Goal: Task Accomplishment & Management: Complete application form

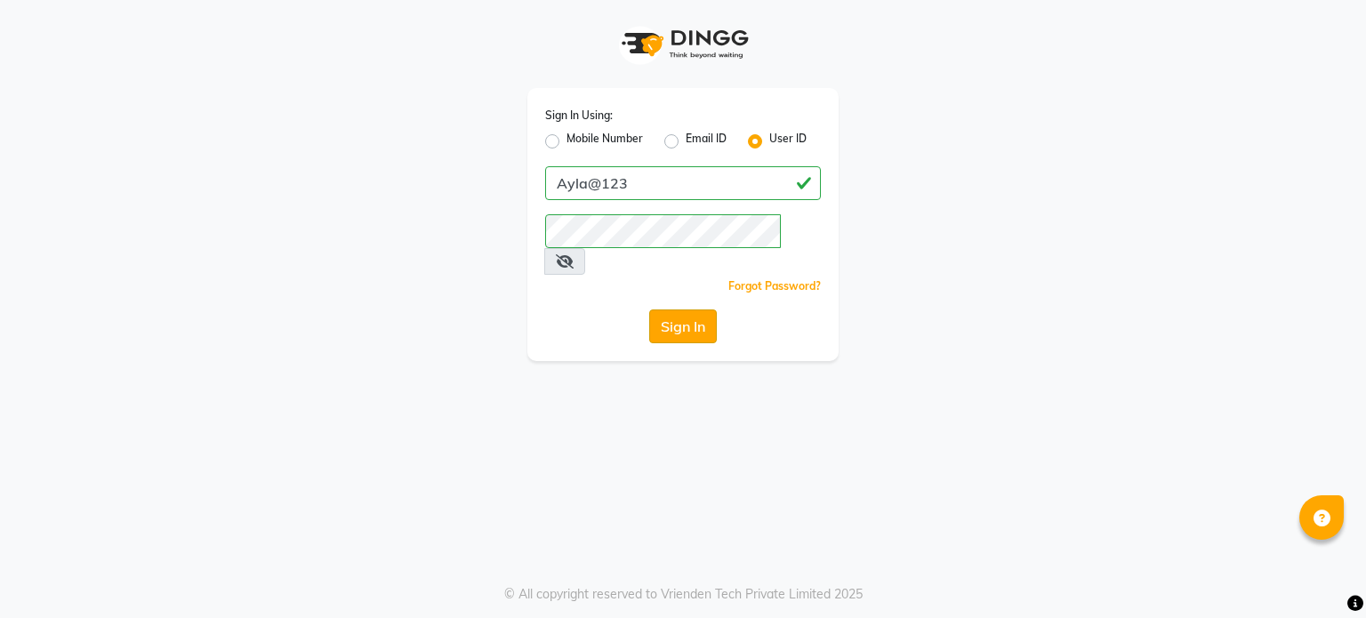
click at [693, 309] on button "Sign In" at bounding box center [683, 326] width 68 height 34
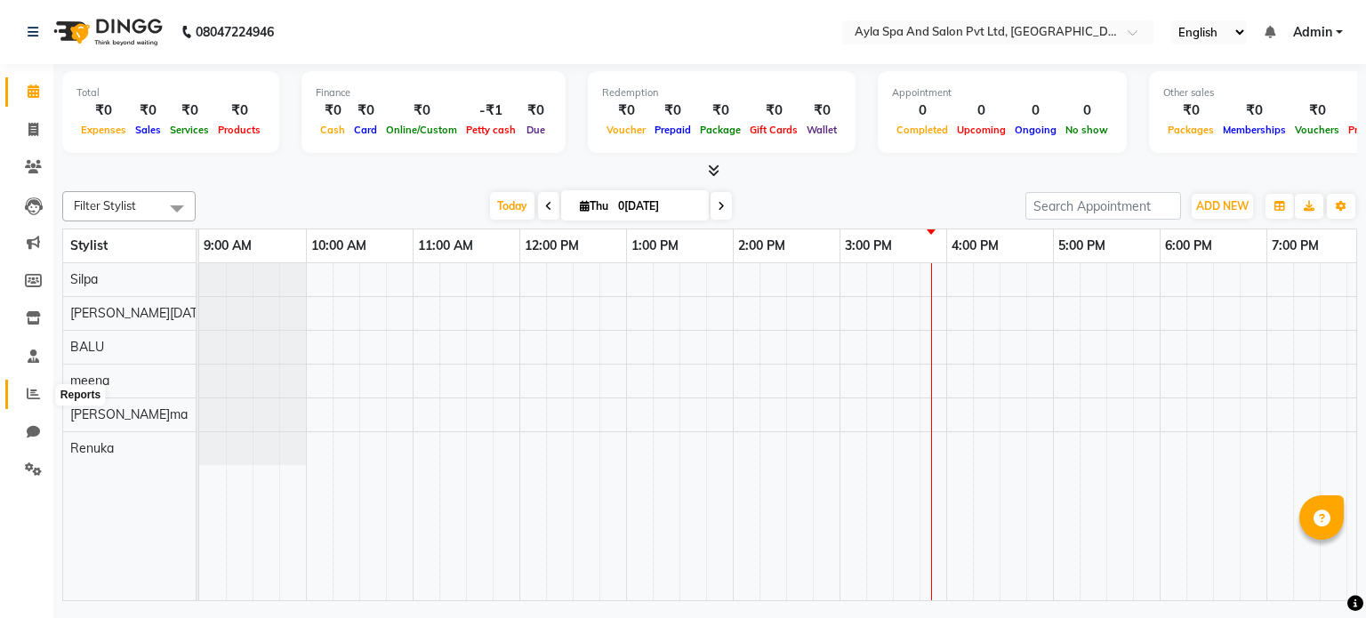
click at [39, 404] on span at bounding box center [33, 394] width 31 height 20
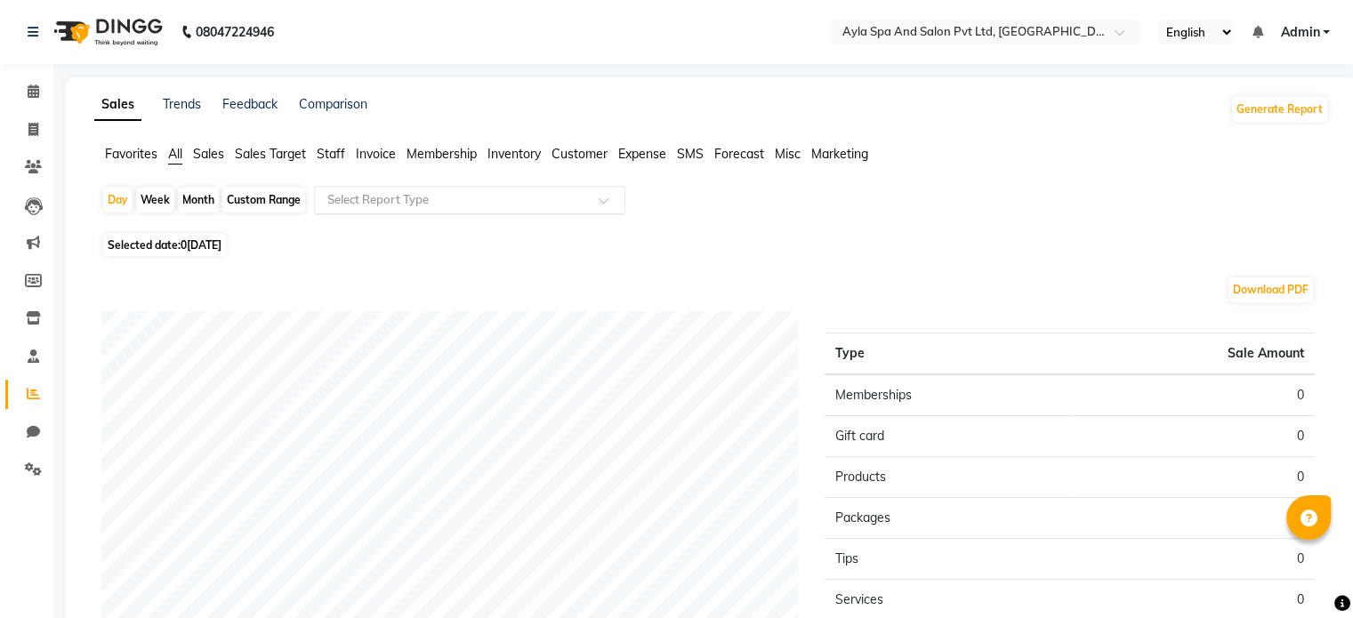
click at [370, 201] on input "text" at bounding box center [452, 200] width 256 height 18
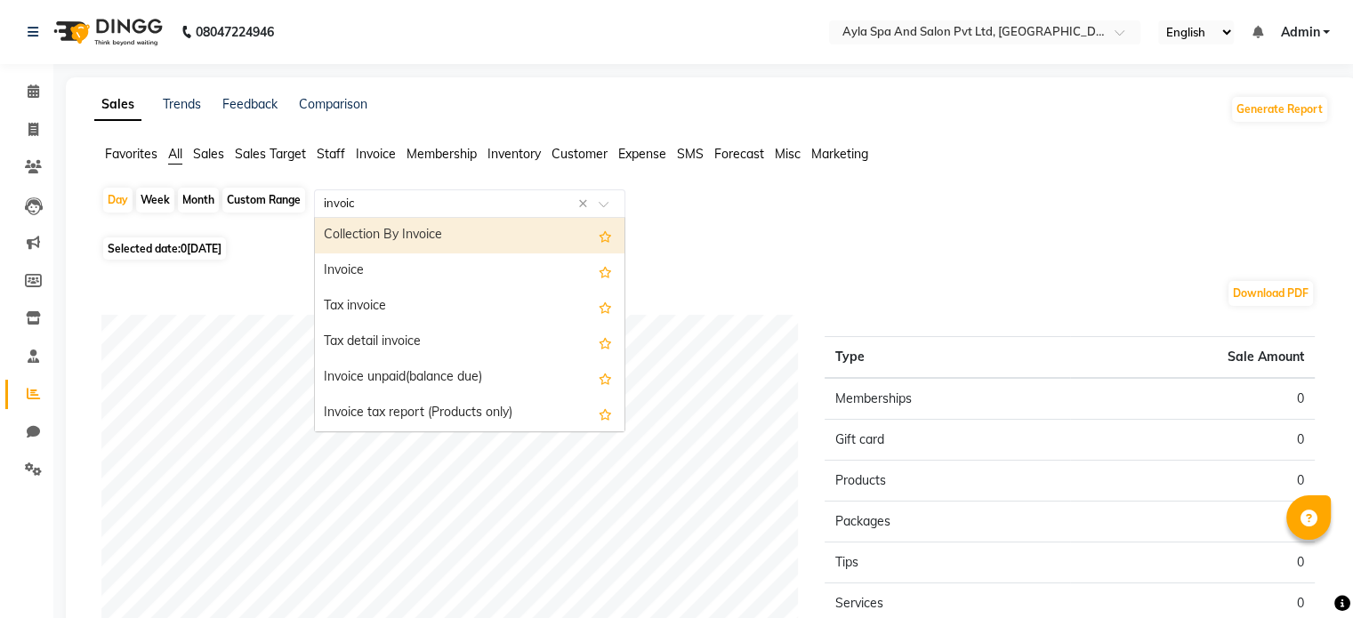
type input "invoice"
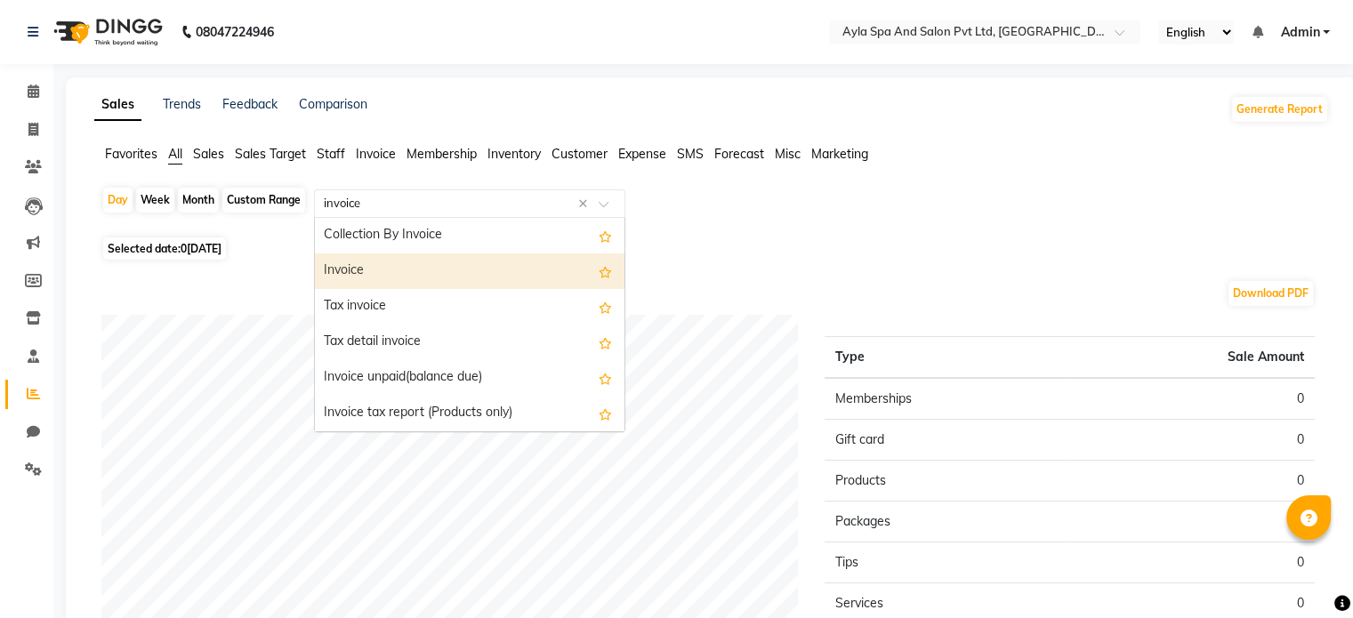
click at [349, 273] on div "Invoice" at bounding box center [469, 271] width 309 height 36
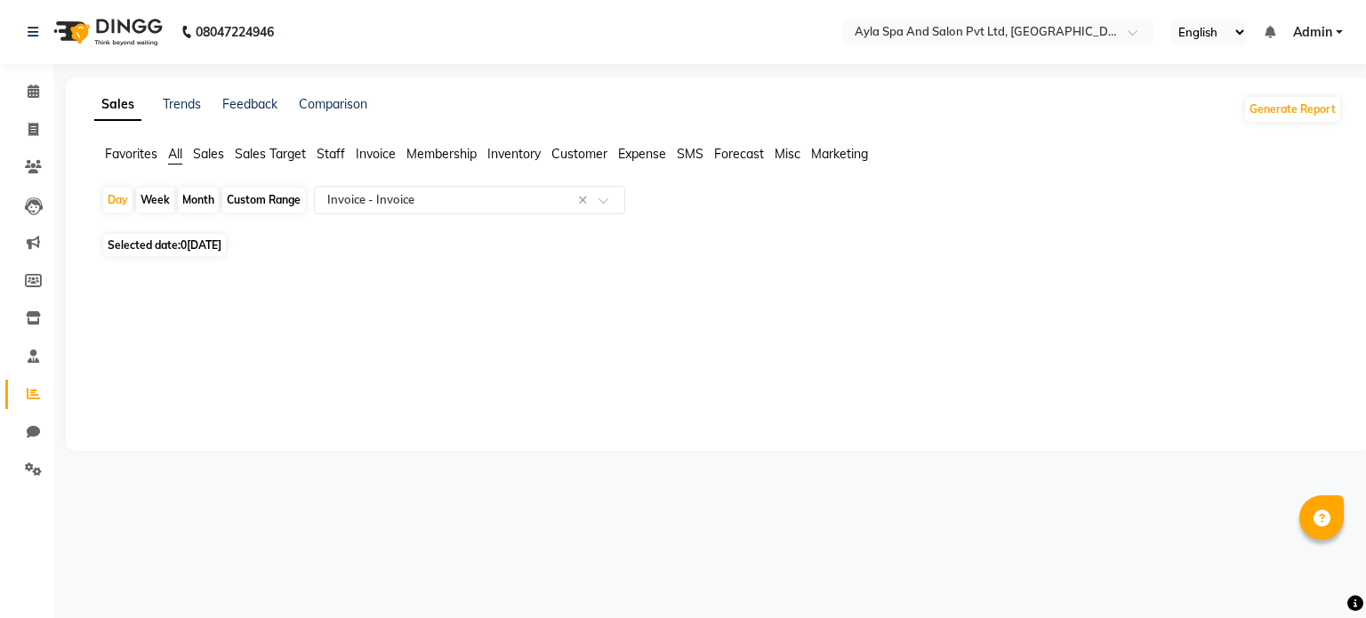
click at [221, 246] on span "0[DATE]" at bounding box center [201, 244] width 41 height 13
select select "9"
select select "2025"
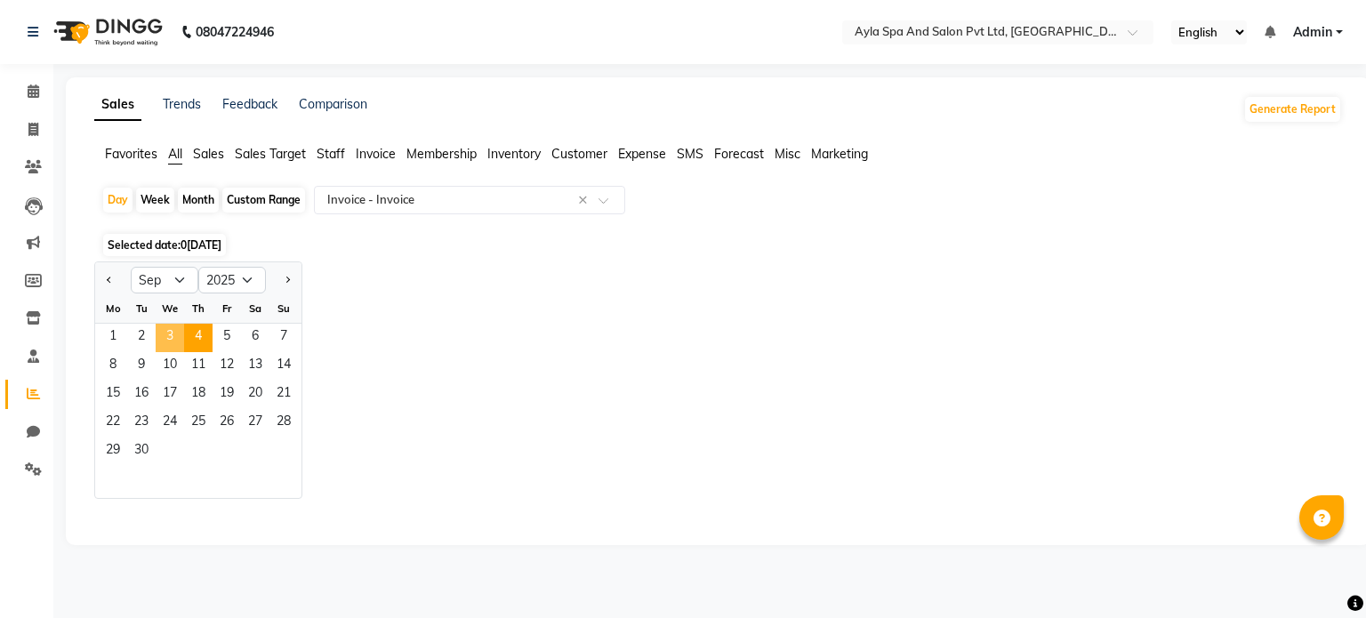
click at [171, 342] on span "3" at bounding box center [170, 338] width 28 height 28
select select "full_report"
select select "csv"
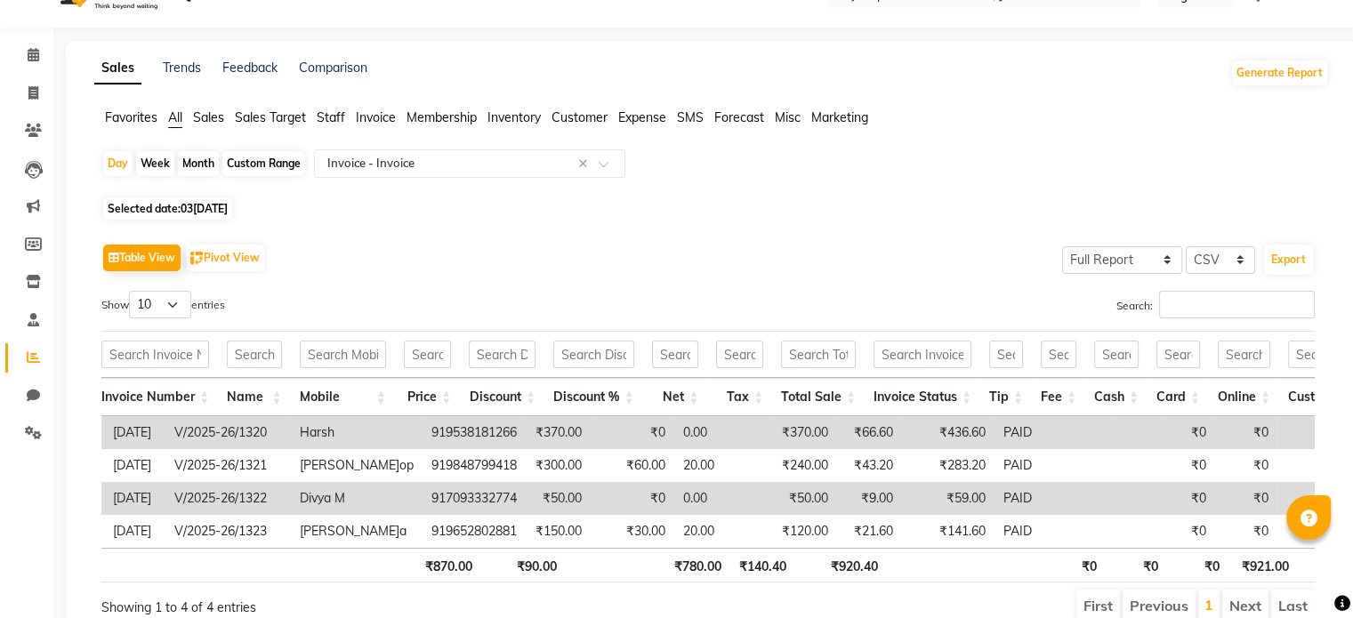
scroll to position [36, 0]
click at [32, 94] on icon at bounding box center [33, 92] width 10 height 13
select select "service"
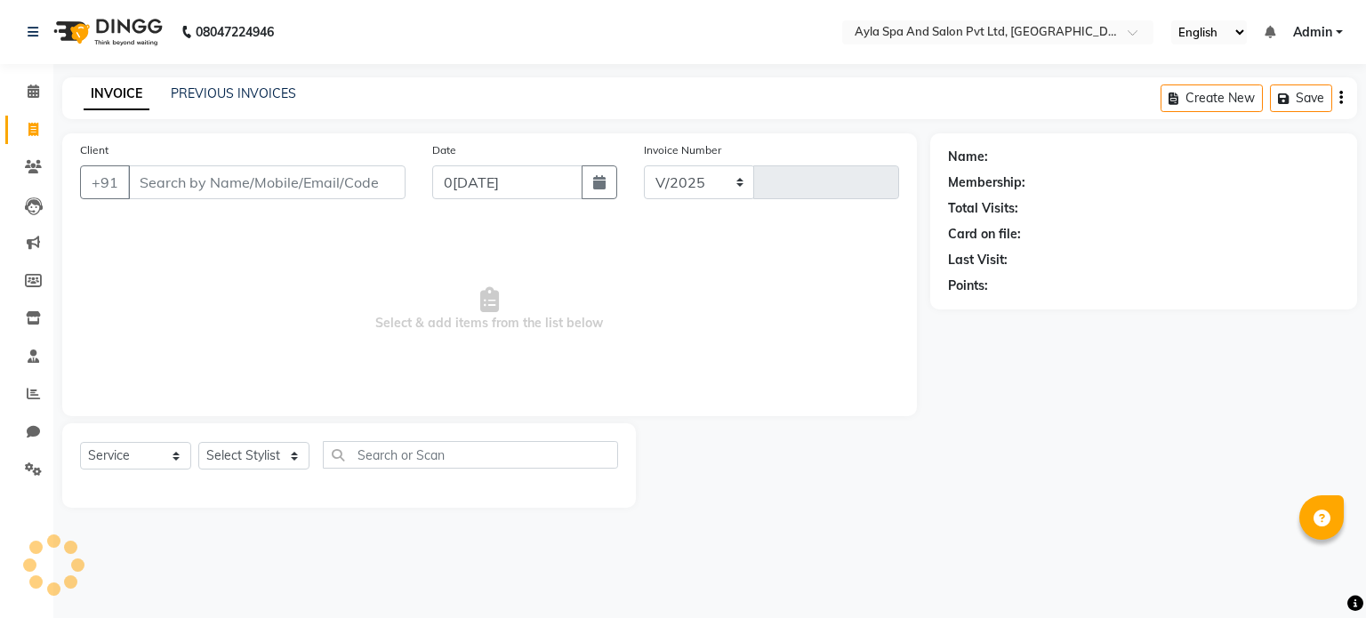
select select "7756"
type input "1329"
click at [593, 179] on icon "button" at bounding box center [599, 182] width 12 height 14
select select "9"
select select "2025"
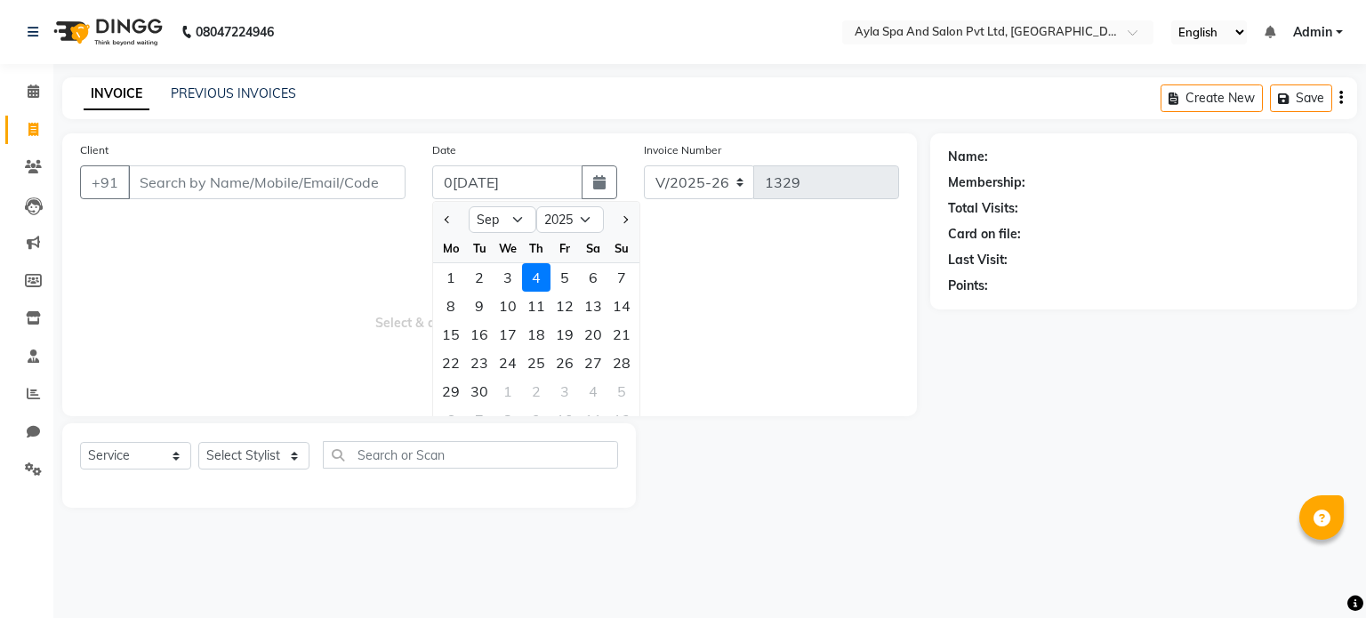
click at [505, 277] on div "3" at bounding box center [508, 277] width 28 height 28
type input "03[DATE]"
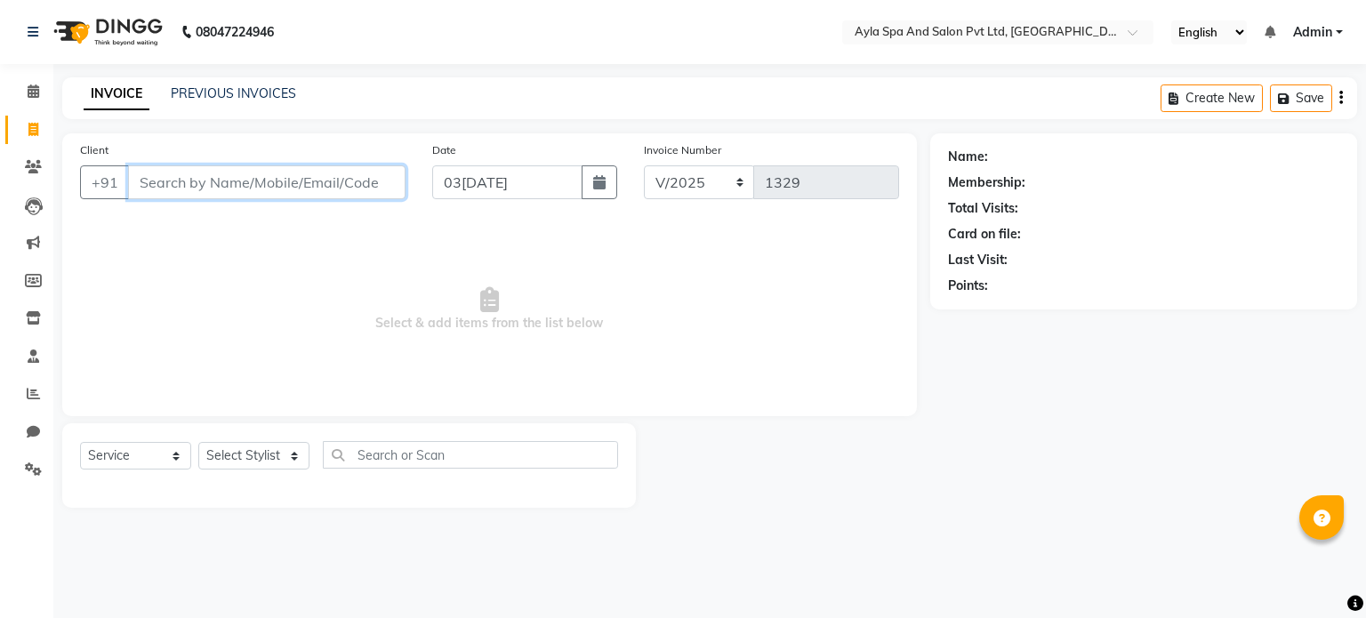
click at [231, 179] on input "Client" at bounding box center [266, 182] width 277 height 34
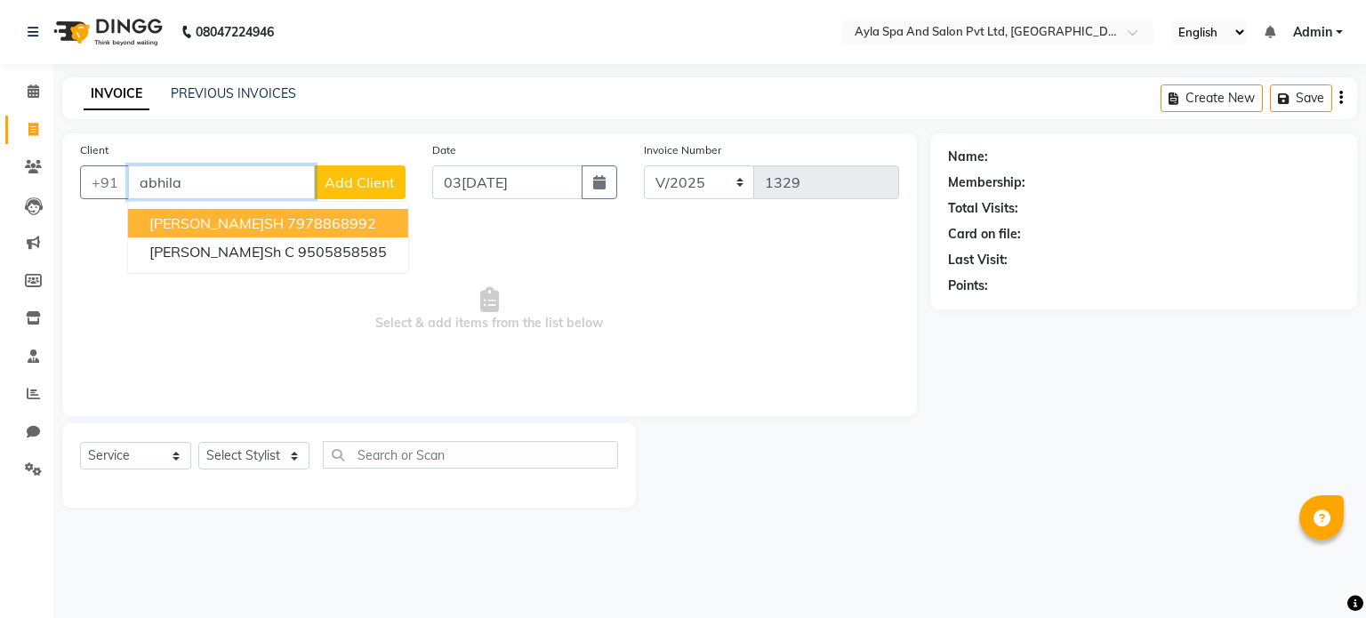
drag, startPoint x: 207, startPoint y: 178, endPoint x: 141, endPoint y: 176, distance: 66.7
click at [141, 176] on input "abhila" at bounding box center [221, 182] width 187 height 34
click at [223, 230] on span "VENUGOPAL" at bounding box center [192, 223] width 87 height 18
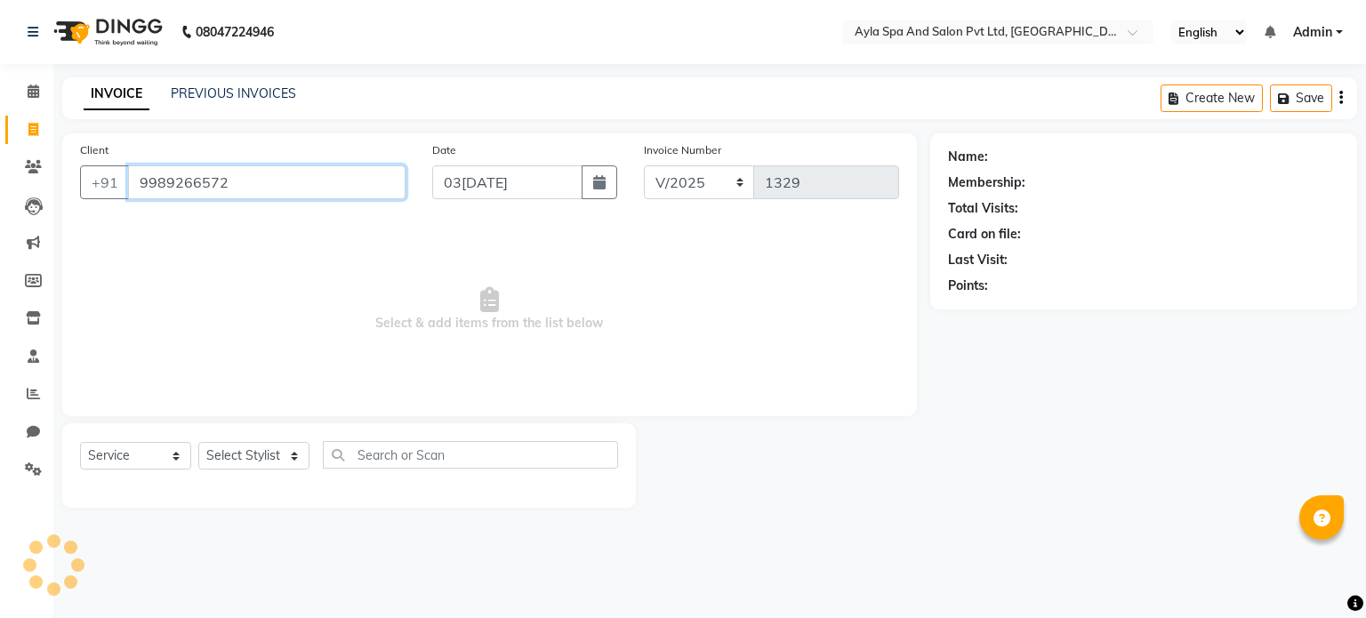
type input "9989266572"
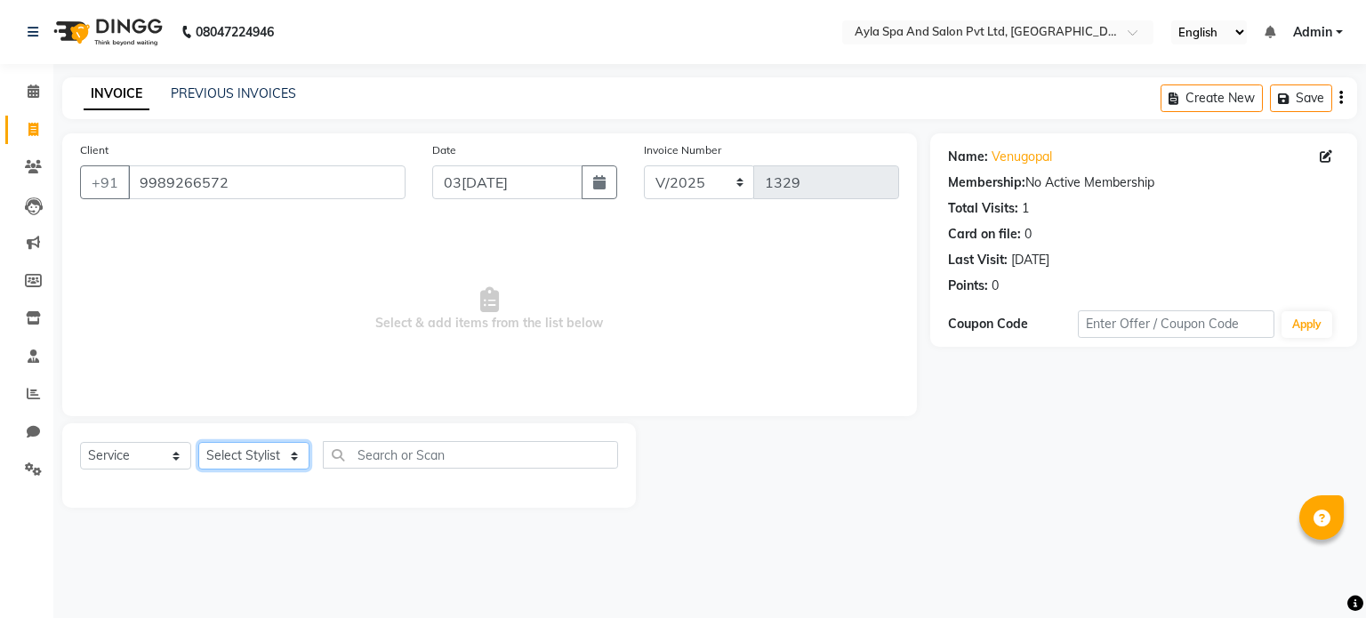
click at [245, 457] on select "Select Stylis[PERSON_NAME][DATE][PERSON_NAME]n[PERSON_NAME]m[PERSON_NAME]pa" at bounding box center [253, 456] width 111 height 28
click at [246, 450] on select "Select Stylis[PERSON_NAME][DATE][PERSON_NAME]n[PERSON_NAME]m[PERSON_NAME]pa" at bounding box center [253, 456] width 111 height 28
click at [396, 380] on span "Select & add items from the list below" at bounding box center [489, 310] width 819 height 178
click at [27, 471] on icon at bounding box center [33, 468] width 17 height 13
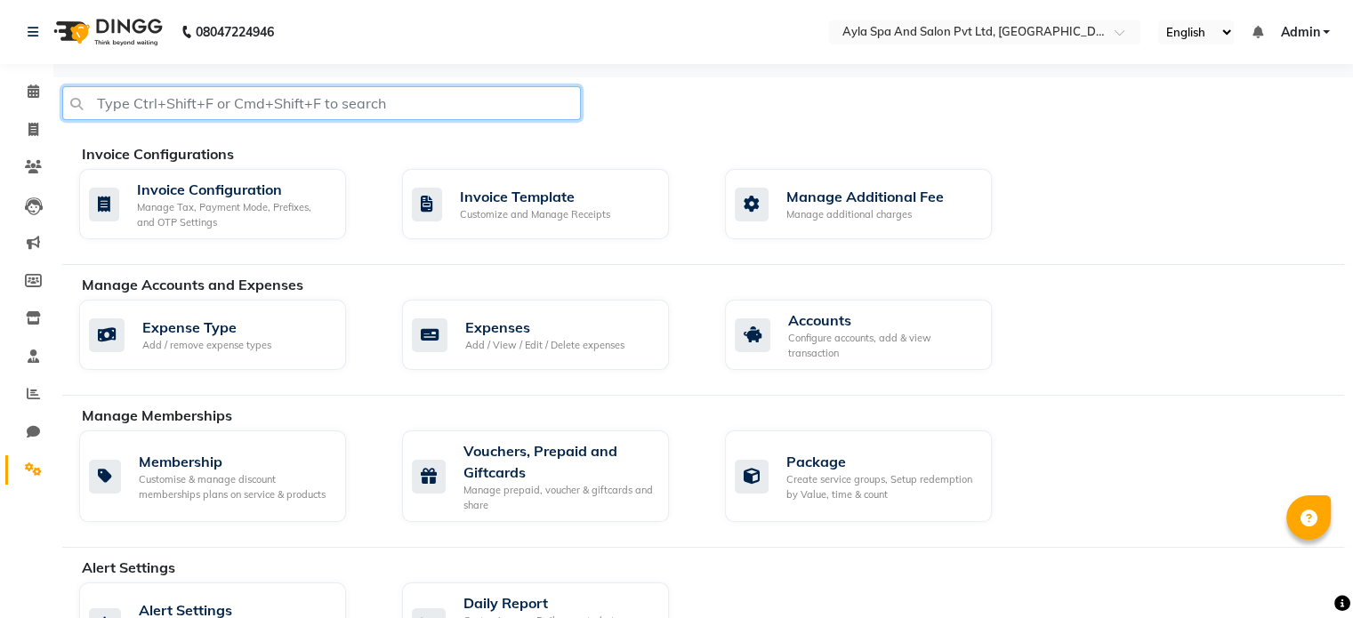
click at [389, 102] on input "text" at bounding box center [321, 103] width 518 height 34
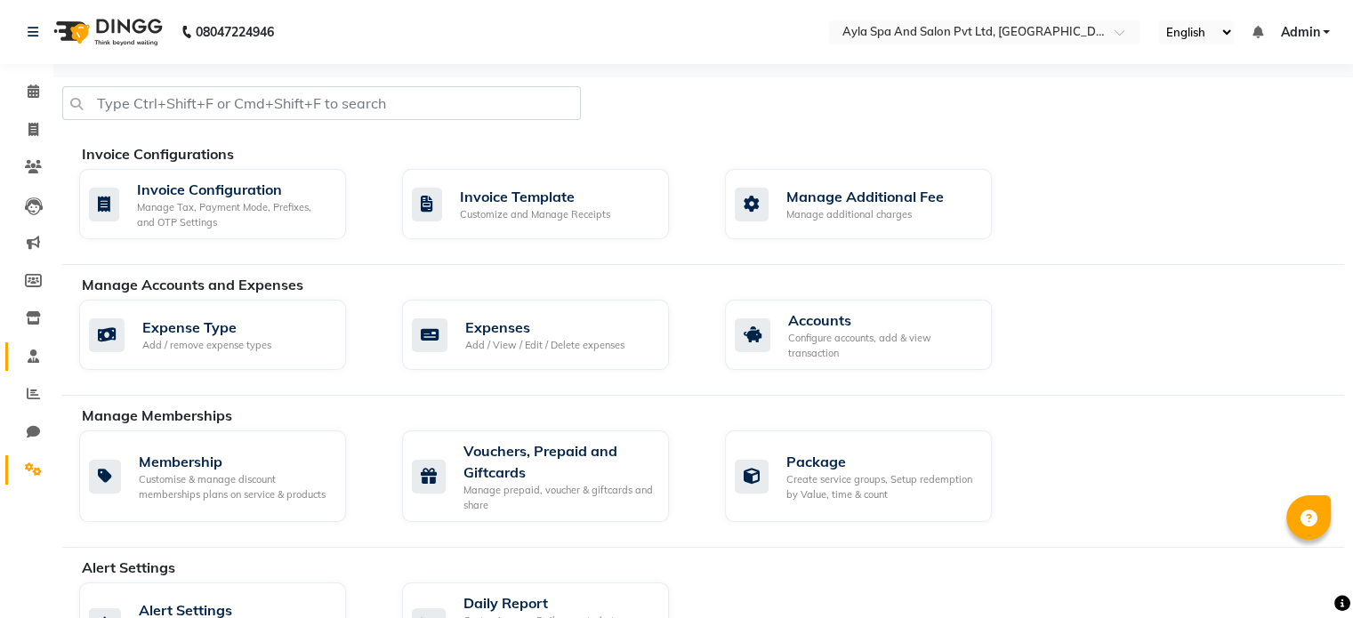
click at [33, 366] on link "Staff" at bounding box center [26, 356] width 43 height 29
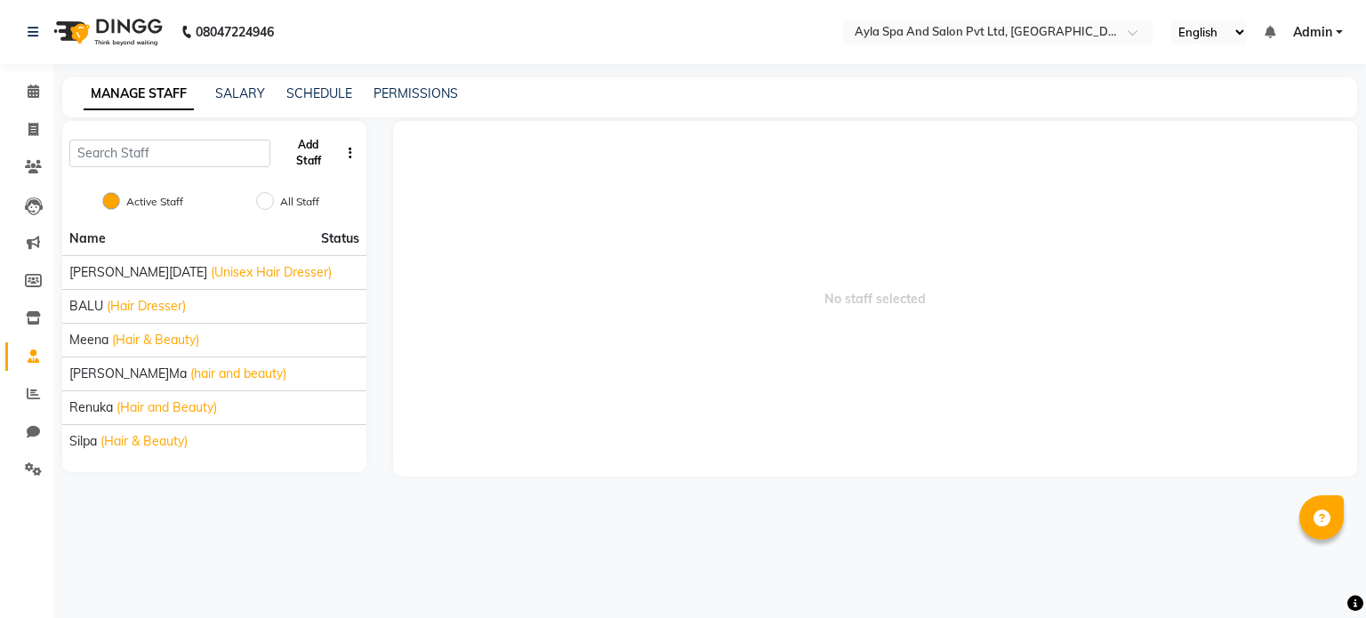
click at [299, 149] on button "Add Staff" at bounding box center [308, 153] width 62 height 46
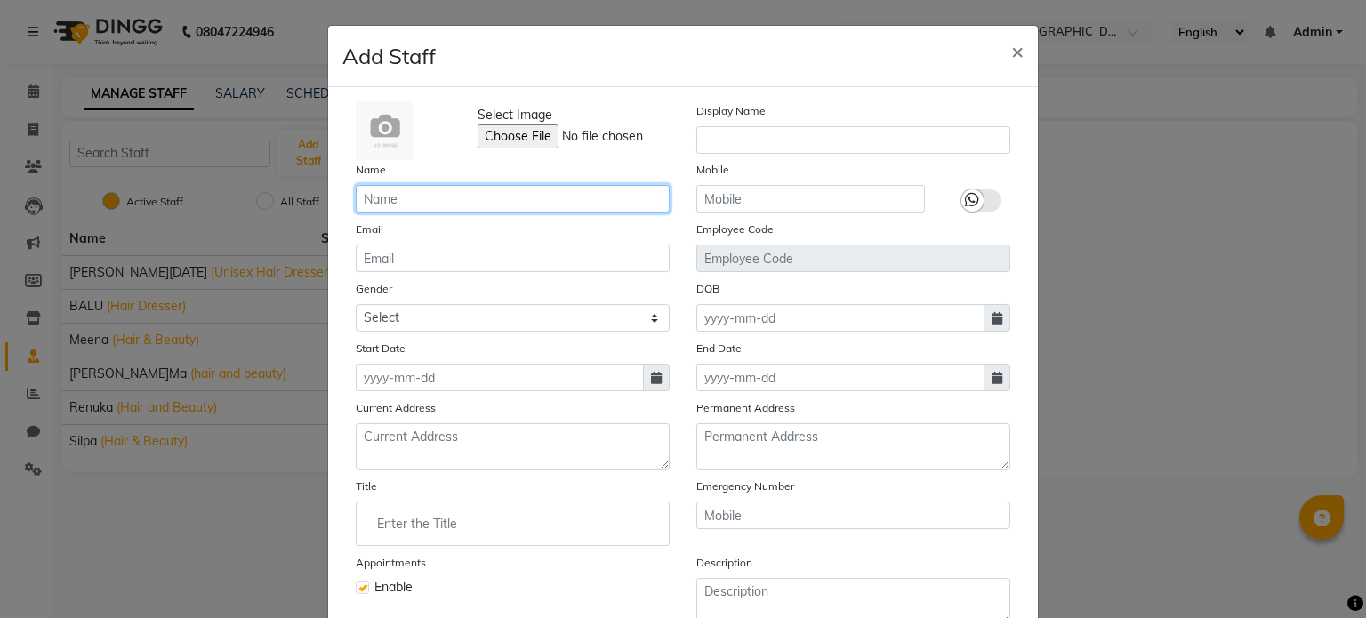
click at [398, 202] on input "text" at bounding box center [513, 199] width 314 height 28
type input "Sanjay"
click at [612, 227] on div "Email" at bounding box center [512, 246] width 341 height 52
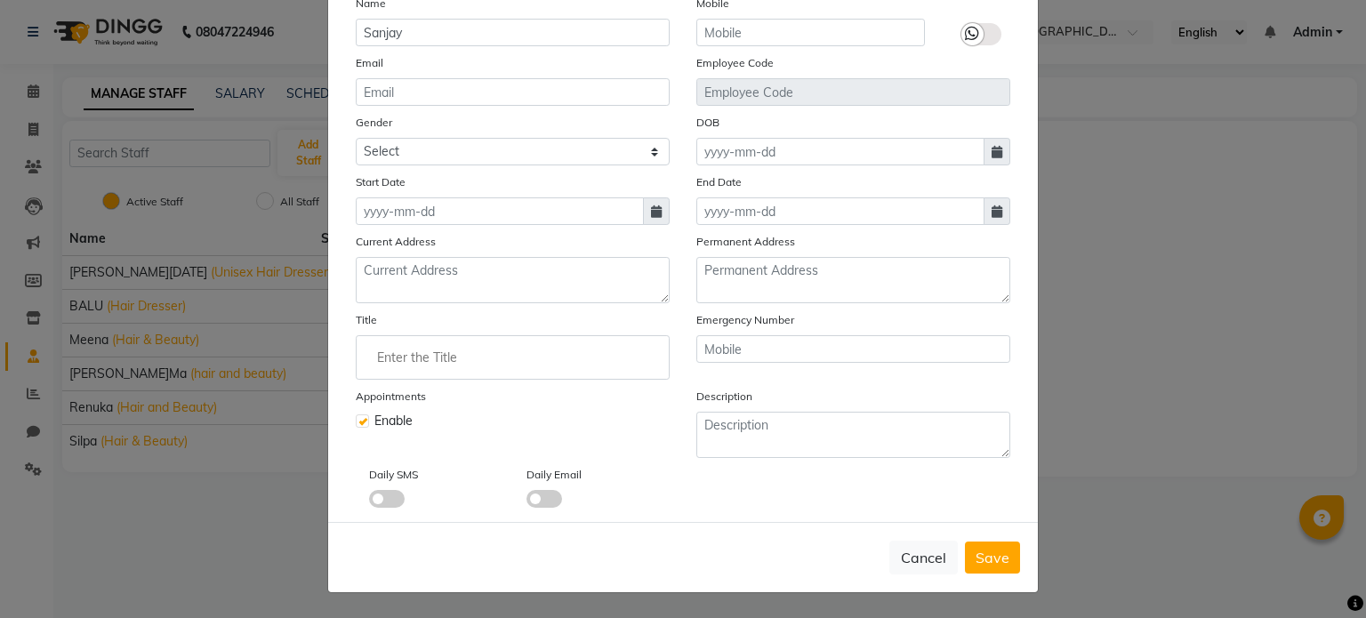
scroll to position [173, 0]
click at [586, 142] on select "Select [DEMOGRAPHIC_DATA] [DEMOGRAPHIC_DATA] Other Prefer Not To Say" at bounding box center [513, 152] width 314 height 28
select select "[DEMOGRAPHIC_DATA]"
click at [356, 138] on select "Select [DEMOGRAPHIC_DATA] [DEMOGRAPHIC_DATA] Other Prefer Not To Say" at bounding box center [513, 152] width 314 height 28
click at [1000, 571] on button "Save" at bounding box center [992, 558] width 55 height 32
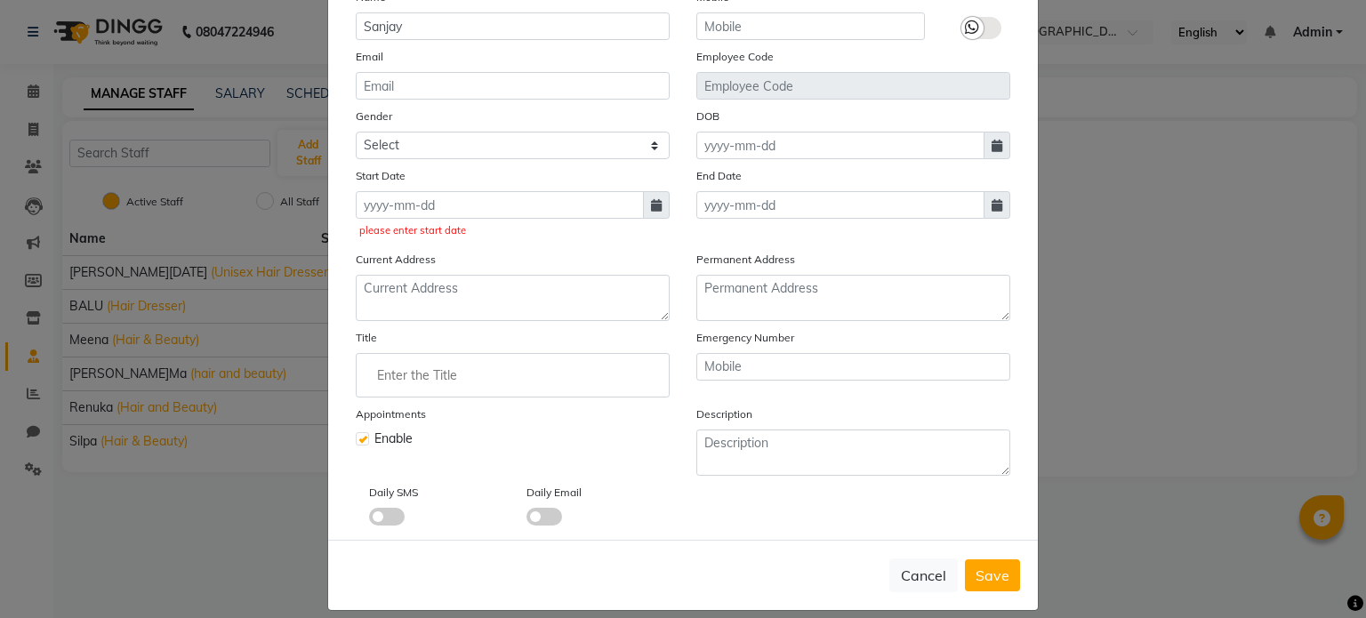
click at [651, 209] on icon at bounding box center [656, 205] width 11 height 12
select select "9"
select select "2025"
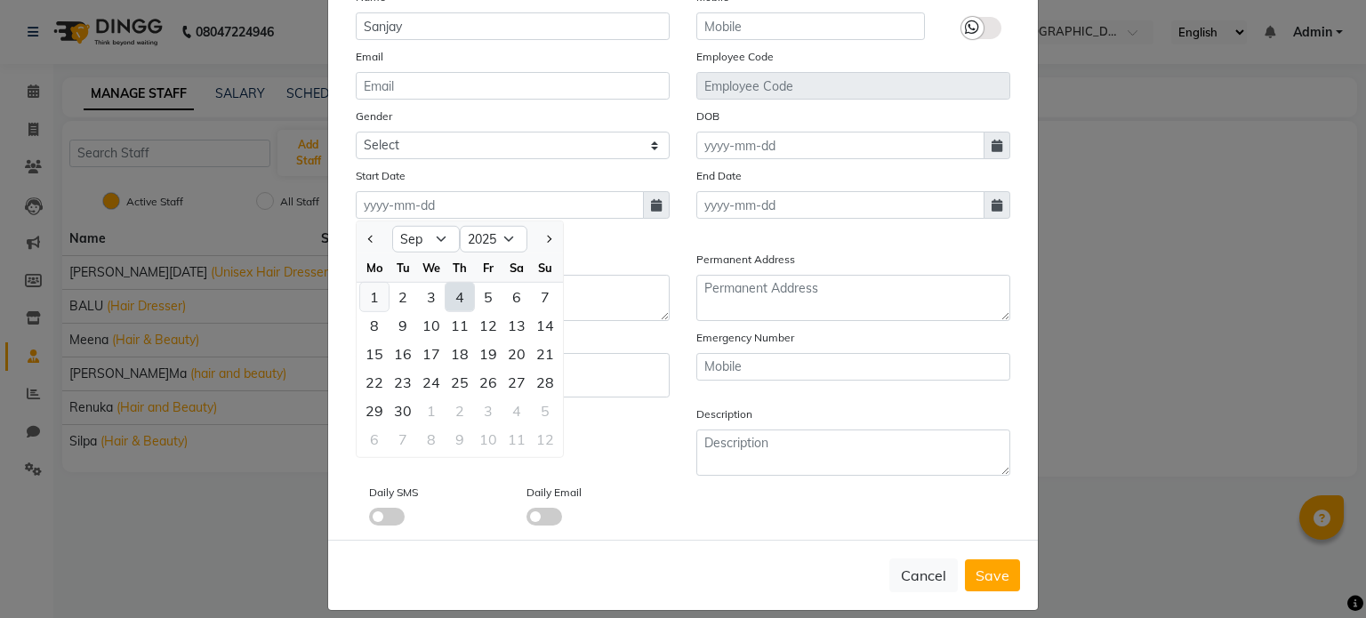
click at [370, 299] on div "1" at bounding box center [374, 297] width 28 height 28
type input "0[DATE]"
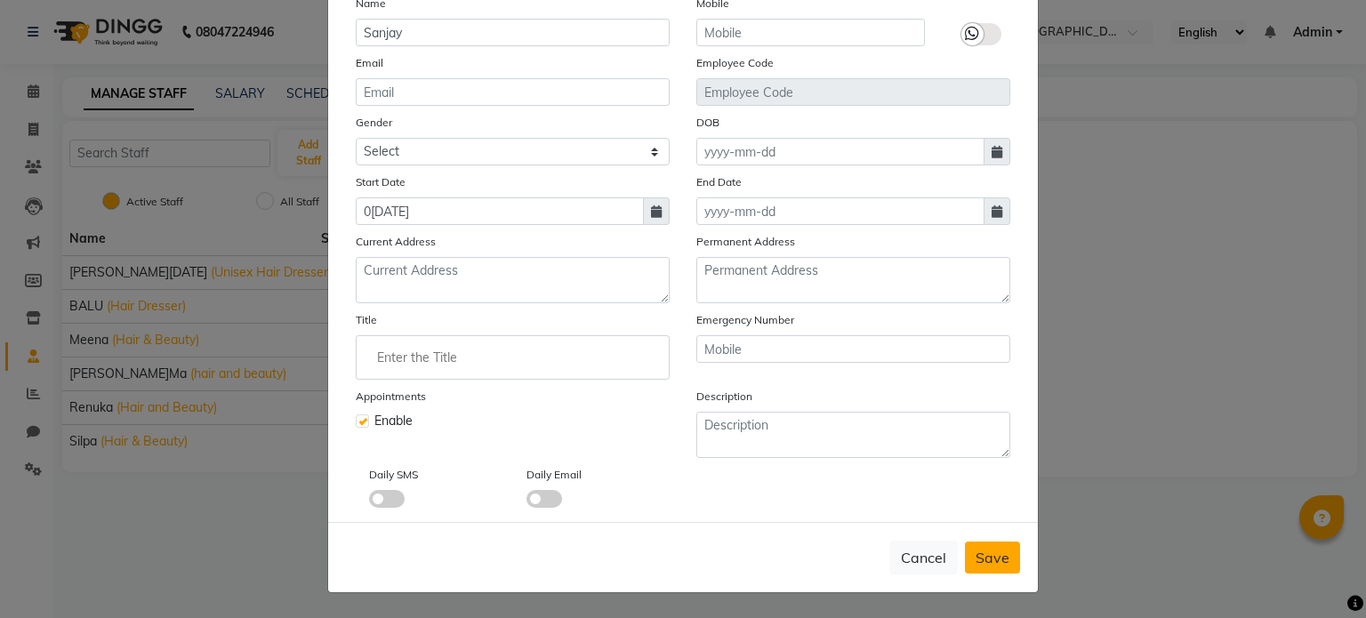
click at [990, 558] on span "Save" at bounding box center [993, 558] width 34 height 18
select select
checkbox input "false"
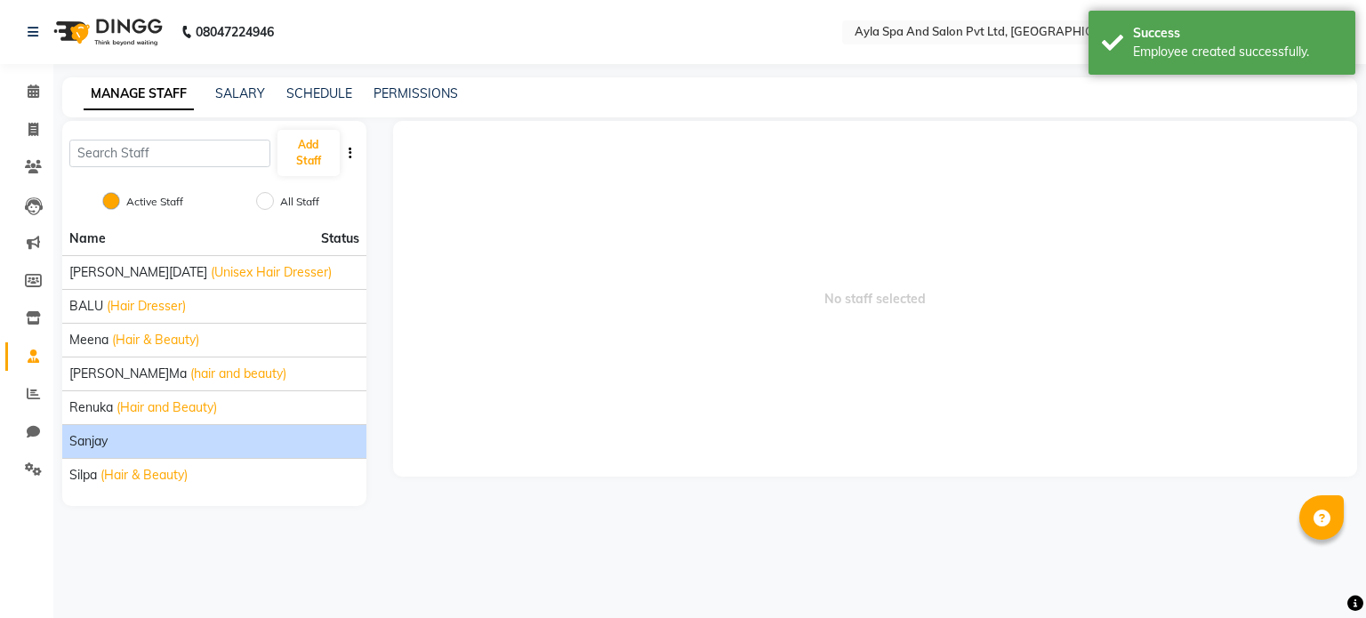
click at [133, 438] on div "Sanjay" at bounding box center [214, 441] width 290 height 19
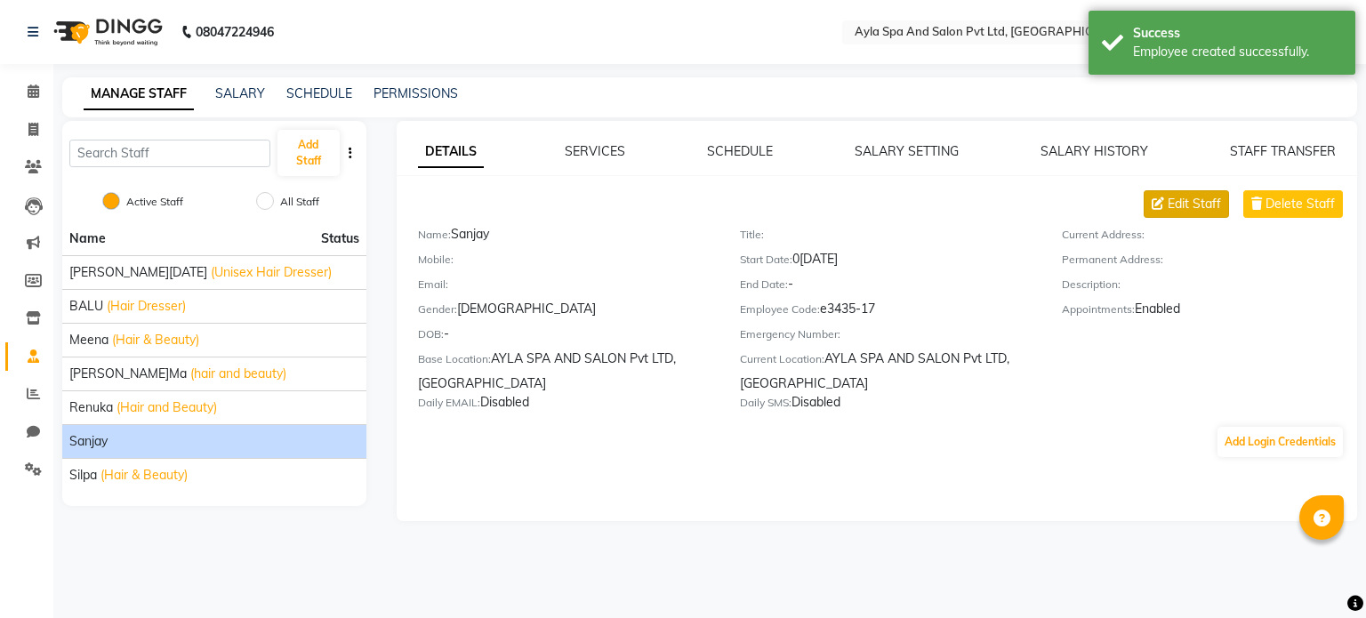
click at [1189, 213] on span "Edit Staff" at bounding box center [1194, 204] width 53 height 19
select select "[DEMOGRAPHIC_DATA]"
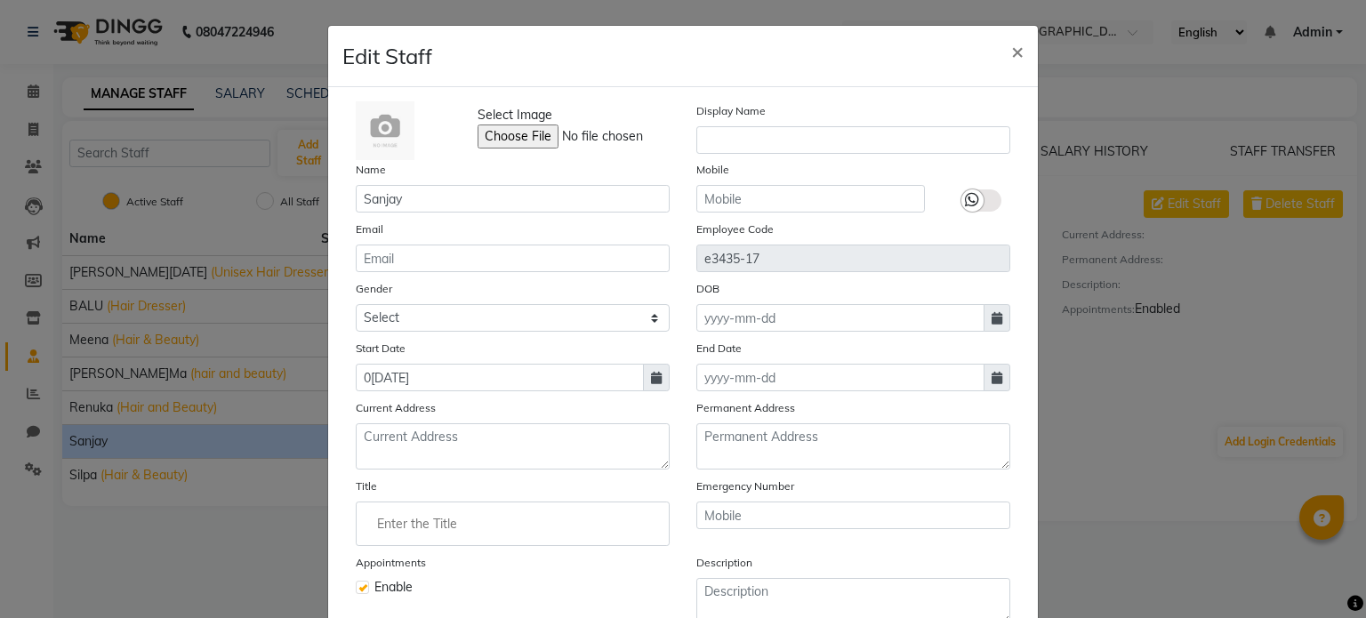
click at [221, 274] on ngb-modal-window "Edit Staff × Select Image Display Name Nam[PERSON_NAME] Mobile Email Employee C…" at bounding box center [683, 309] width 1366 height 618
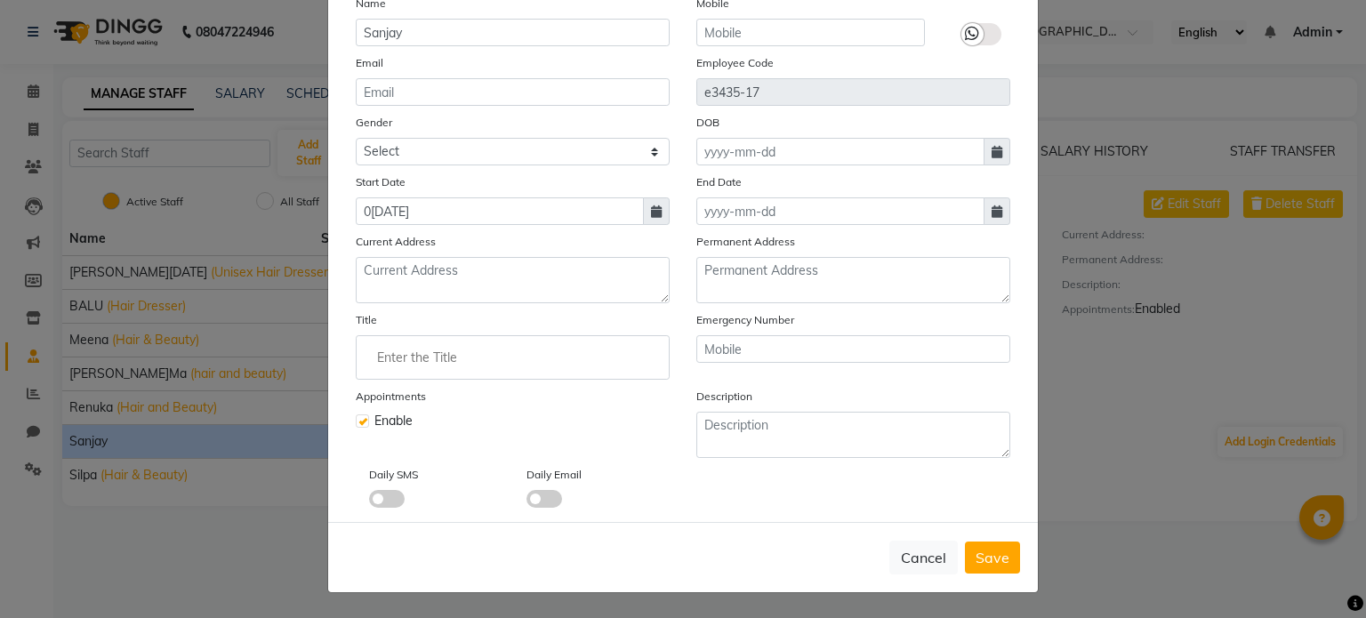
scroll to position [0, 0]
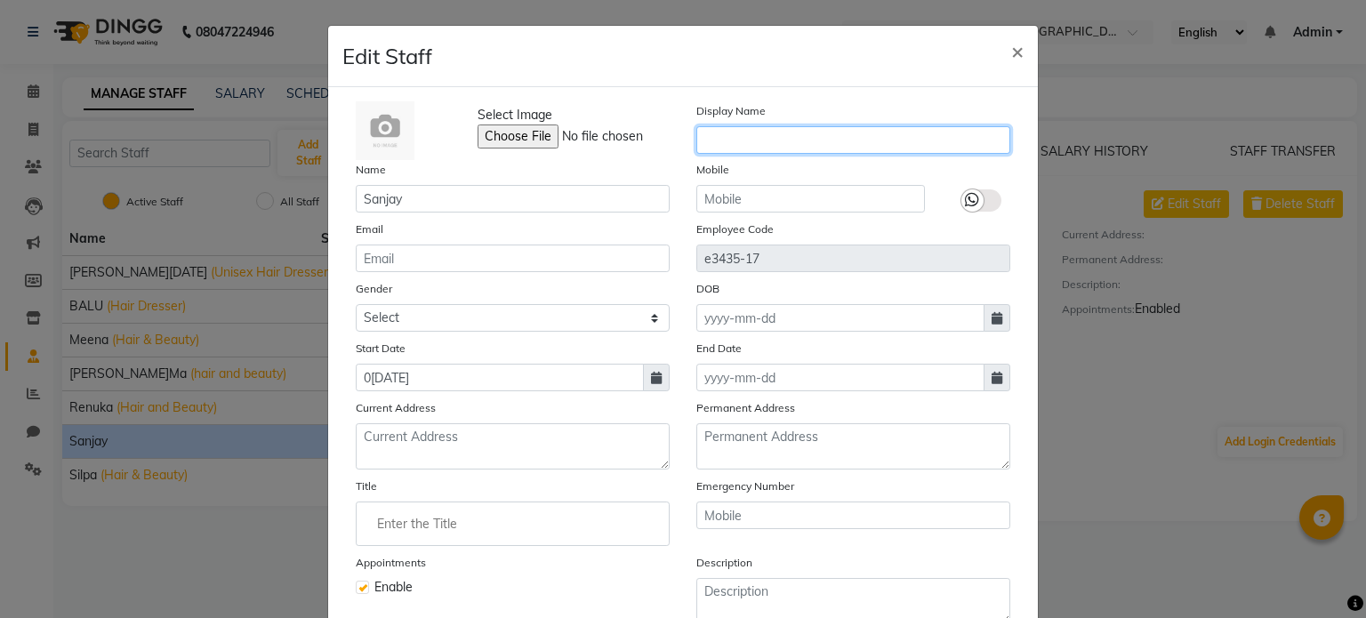
click at [772, 141] on input "text" at bounding box center [853, 140] width 314 height 28
type input "H"
type input "I"
click at [772, 141] on input "Unisec Hair dresser" at bounding box center [853, 140] width 314 height 28
click at [733, 146] on input "Unisec Hair Dresser" at bounding box center [853, 140] width 314 height 28
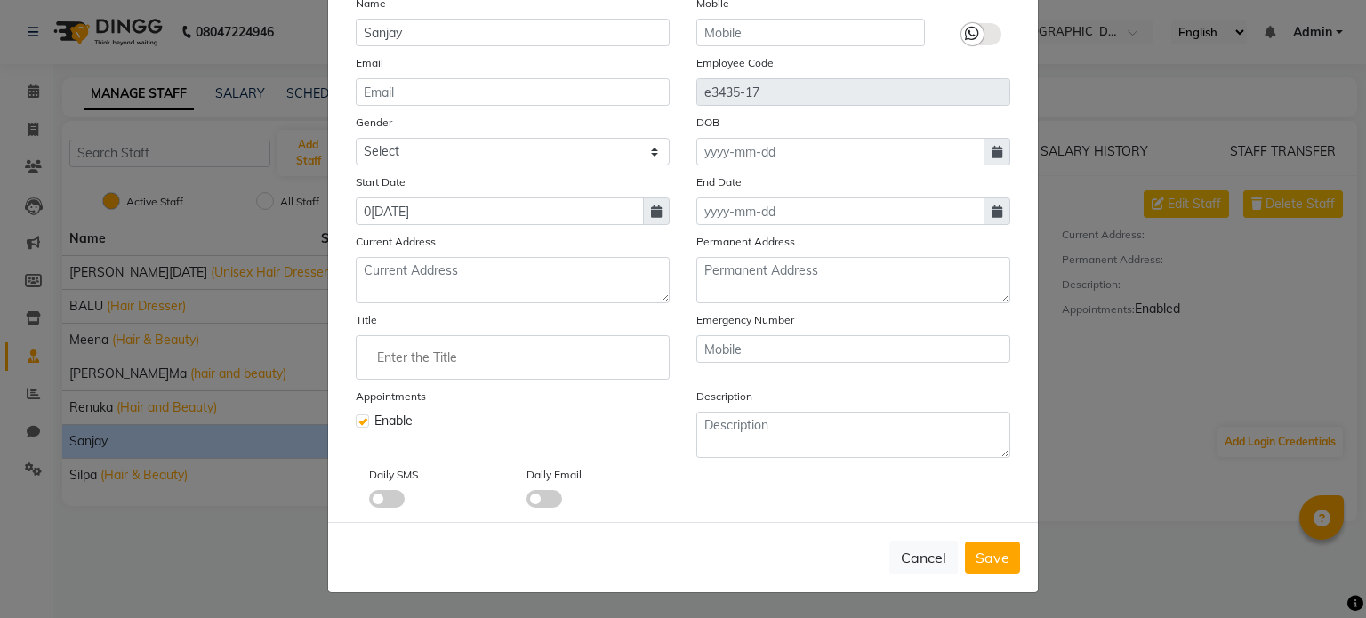
scroll to position [173, 0]
type input "Unisex Hair Dresser"
click at [976, 553] on span "Save" at bounding box center [993, 558] width 34 height 18
select select
checkbox input "false"
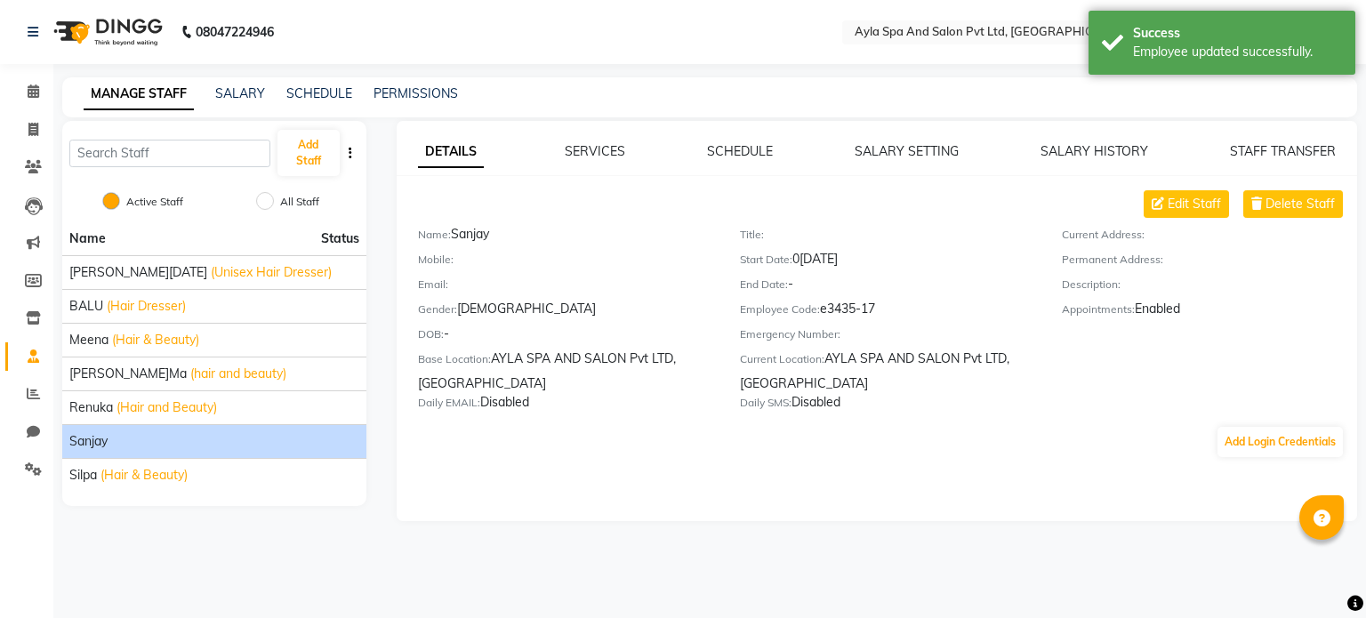
click at [163, 444] on div "Sanjay" at bounding box center [214, 441] width 290 height 19
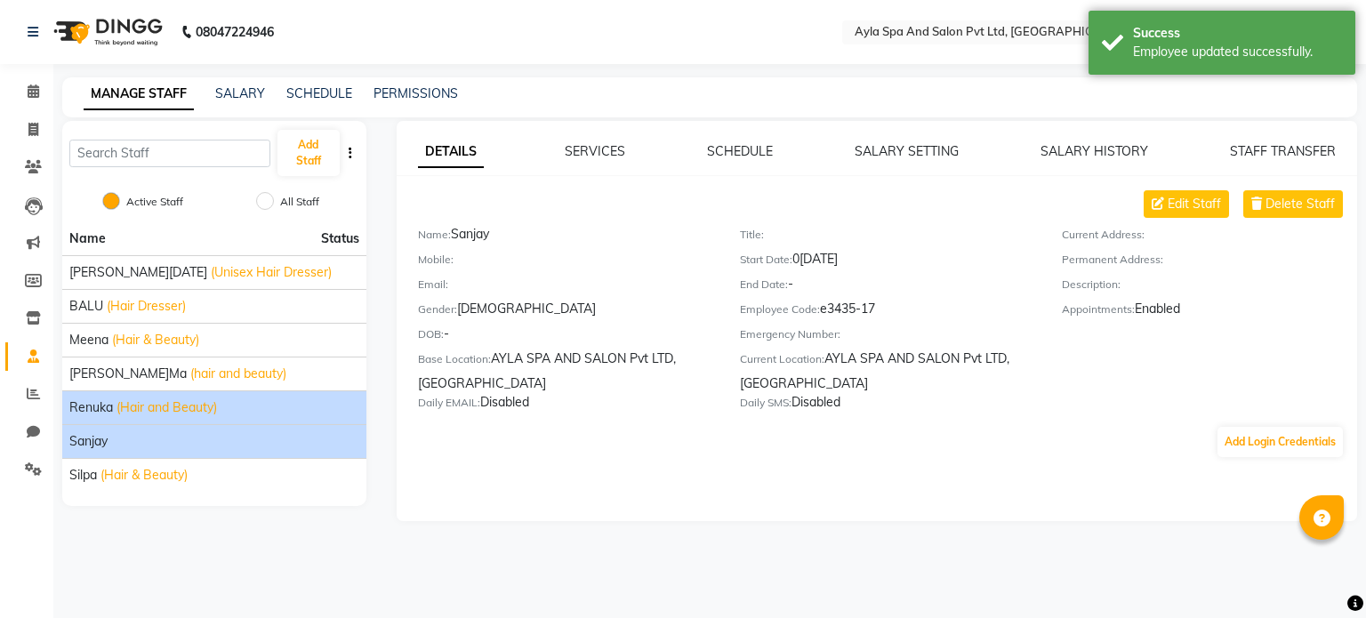
click at [164, 401] on span "(Hair and Beauty)" at bounding box center [166, 407] width 100 height 19
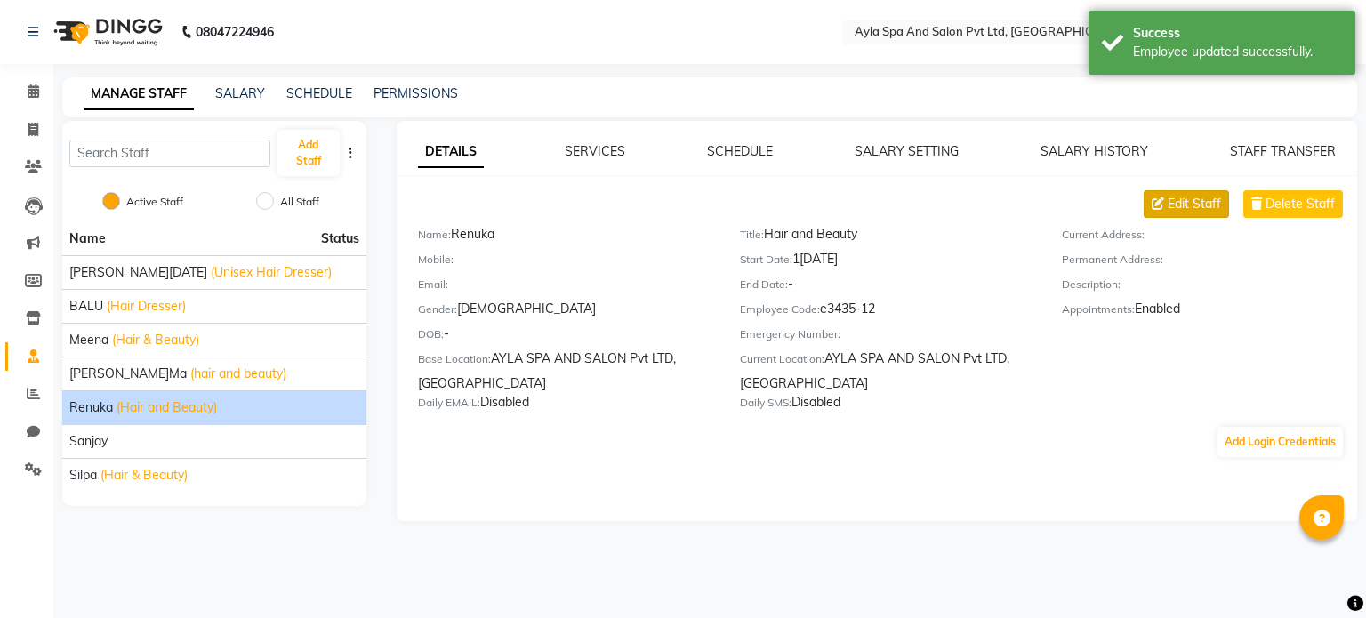
click at [1176, 208] on span "Edit Staff" at bounding box center [1194, 204] width 53 height 19
select select "[DEMOGRAPHIC_DATA]"
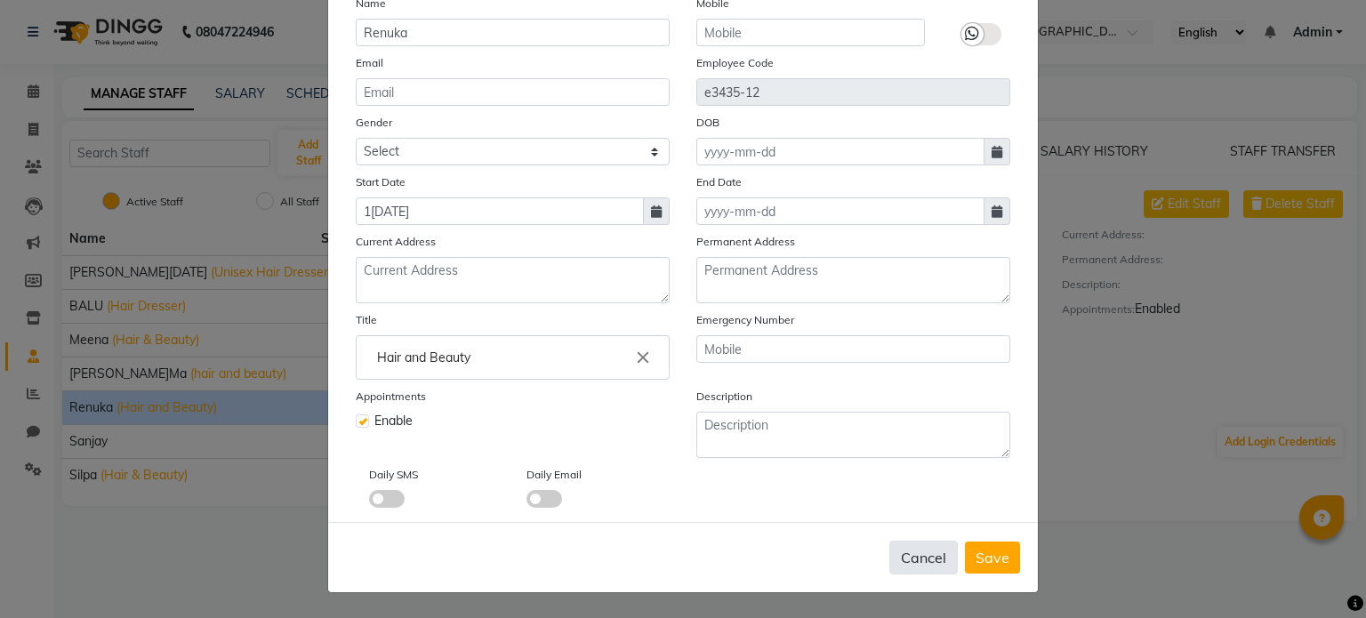
click at [931, 554] on button "Cancel" at bounding box center [923, 558] width 68 height 34
select select
checkbox input "false"
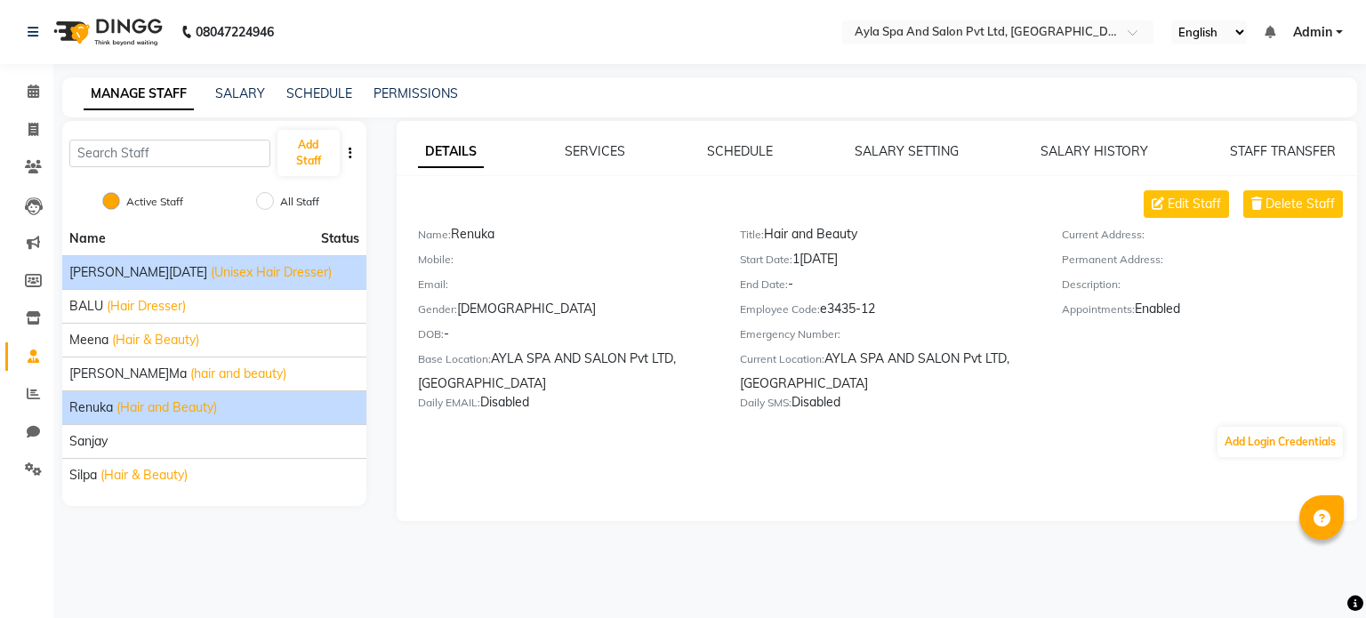
click at [211, 269] on span "(Unisex Hair Dresser)" at bounding box center [271, 272] width 121 height 19
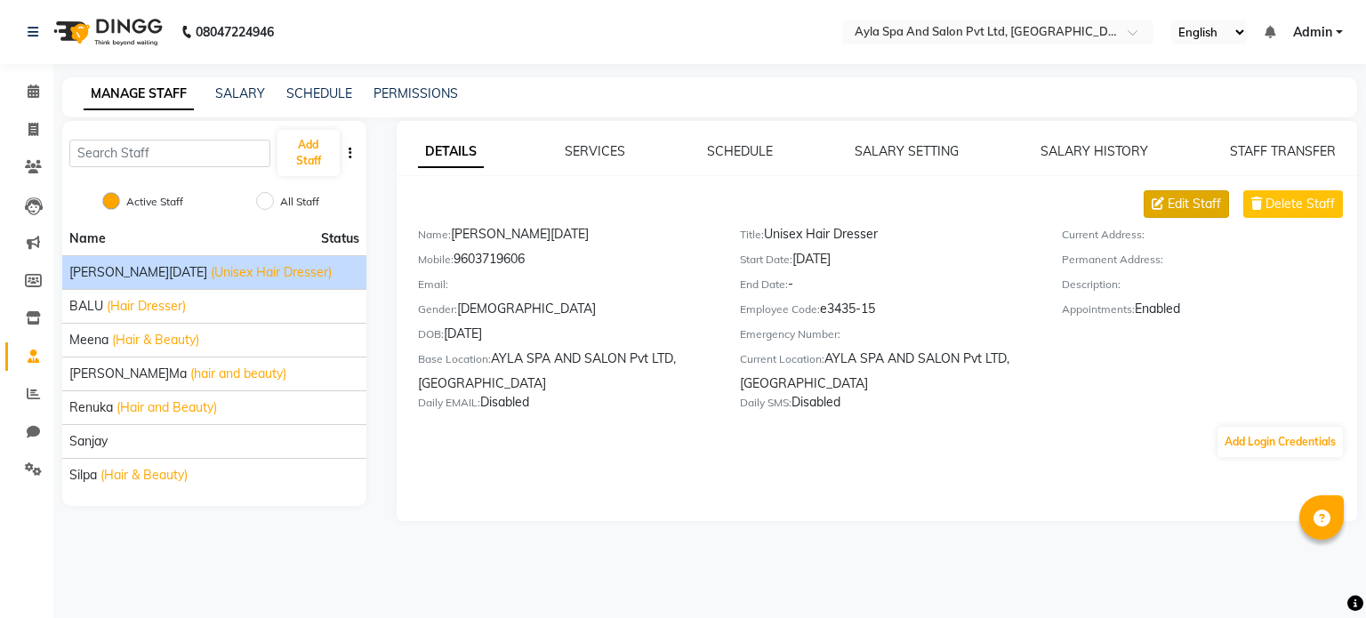
click at [1181, 198] on span "Edit Staff" at bounding box center [1194, 204] width 53 height 19
select select "[DEMOGRAPHIC_DATA]"
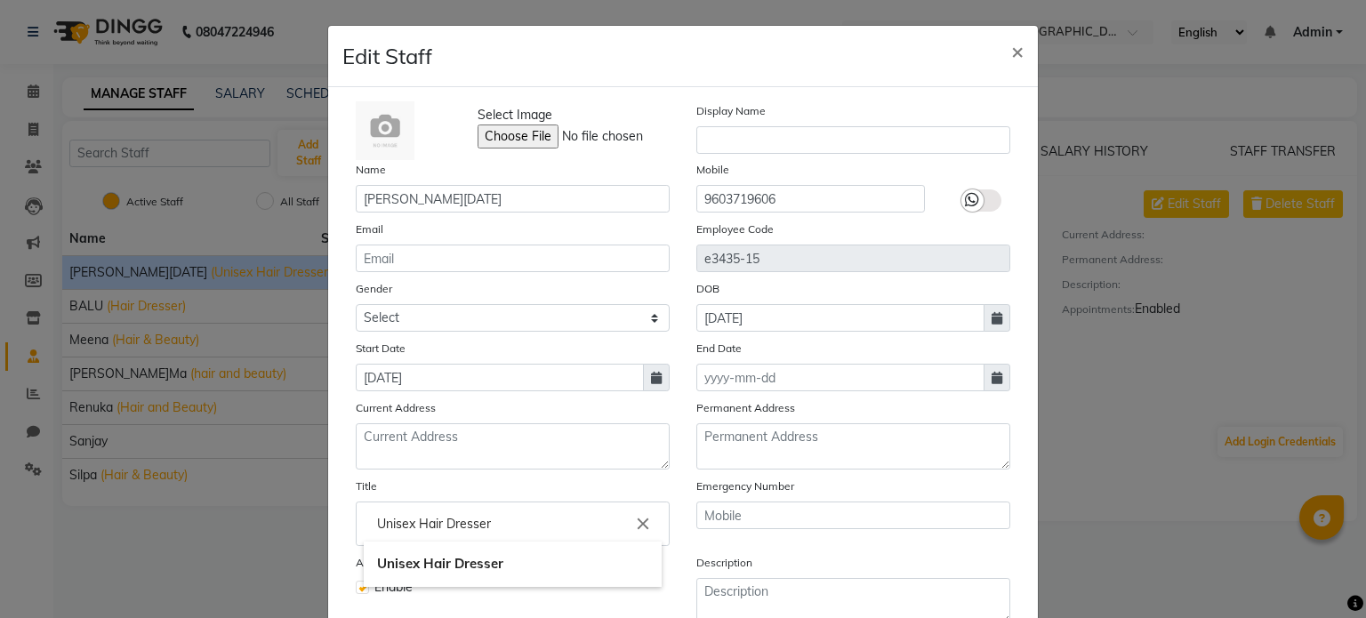
drag, startPoint x: 519, startPoint y: 526, endPoint x: 347, endPoint y: 540, distance: 173.1
click at [356, 540] on ng-autocomplete "Unisex Hair Dresser close Unisex Hair Dresser" at bounding box center [513, 524] width 314 height 44
click at [1015, 55] on div at bounding box center [683, 309] width 1366 height 618
click at [1011, 50] on span "×" at bounding box center [1017, 50] width 12 height 27
select select
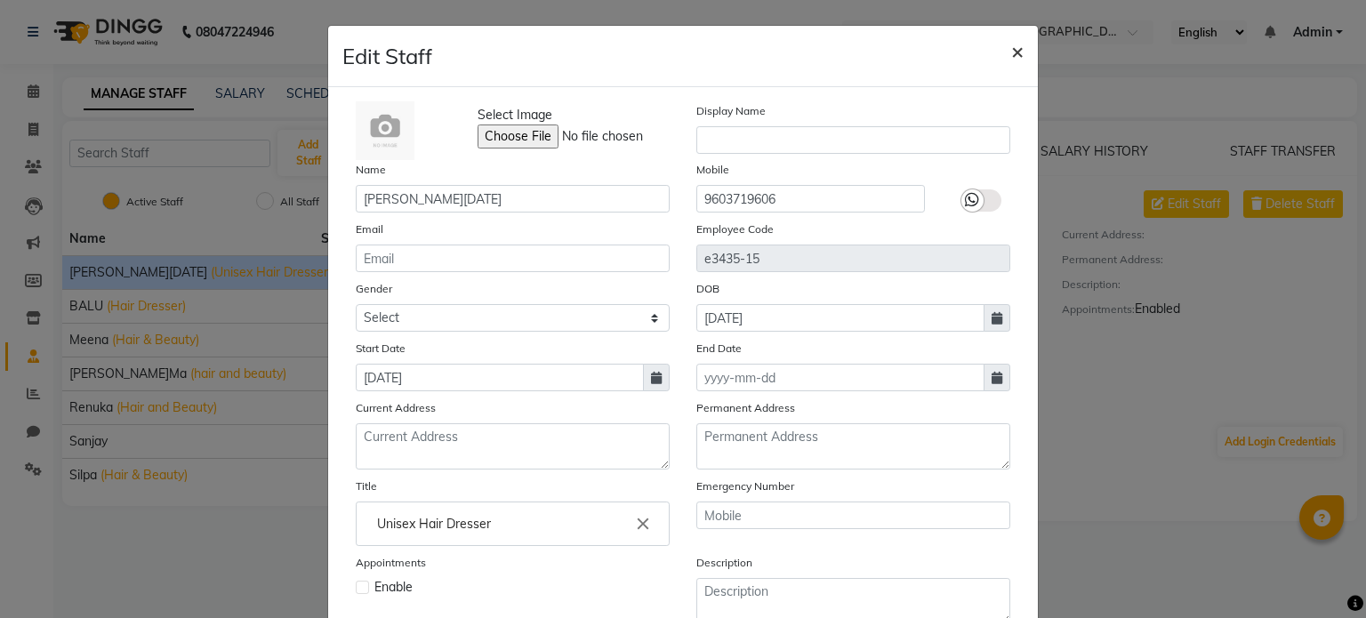
checkbox input "false"
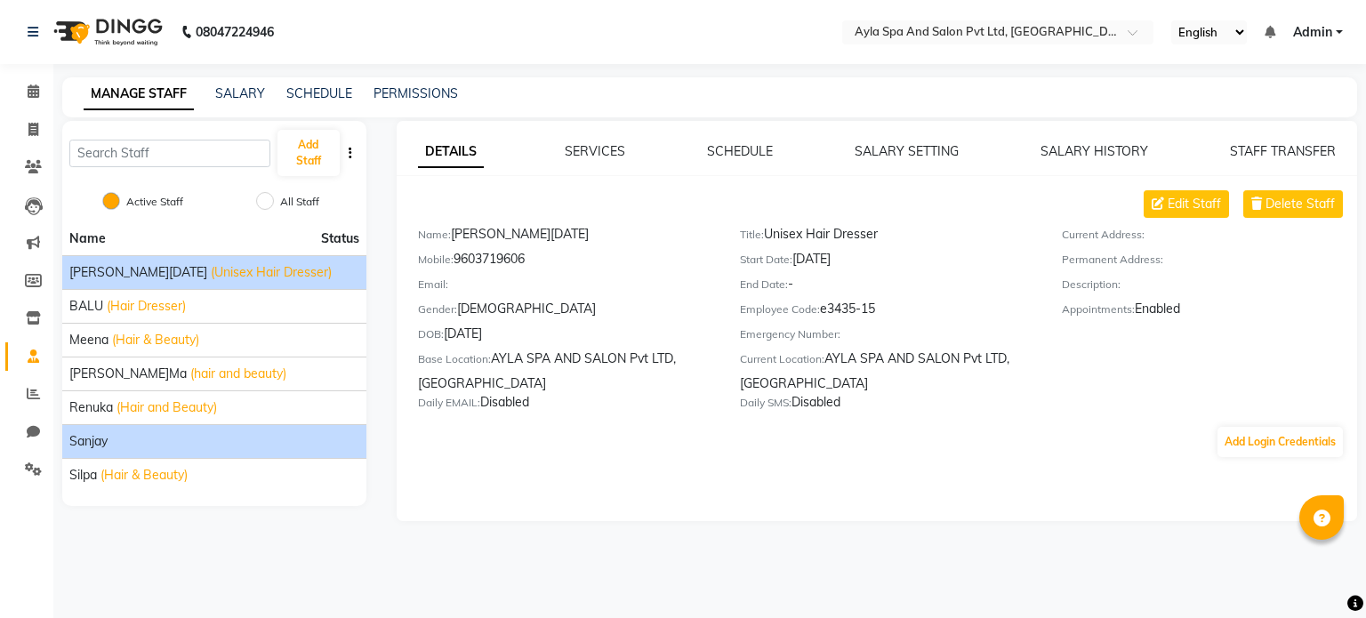
click at [100, 451] on li "Sanjay" at bounding box center [214, 441] width 304 height 34
click at [101, 438] on span "Sanjay" at bounding box center [88, 441] width 38 height 19
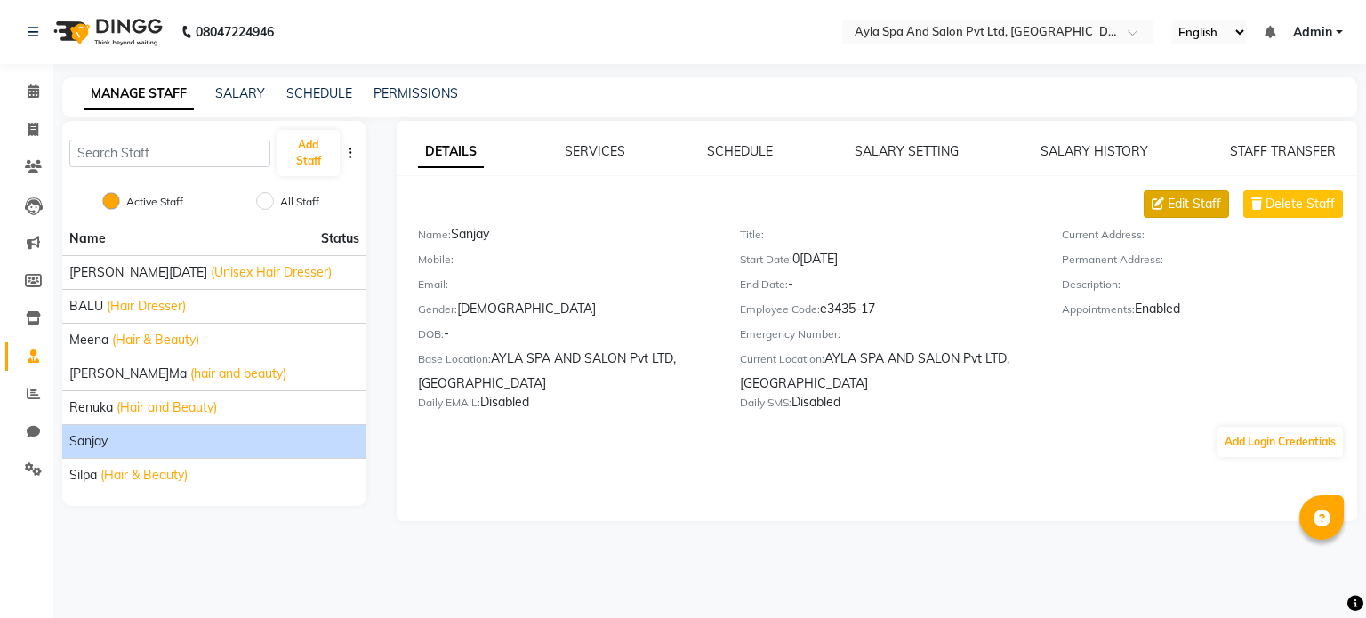
click at [1159, 208] on icon at bounding box center [1158, 203] width 12 height 12
select select "[DEMOGRAPHIC_DATA]"
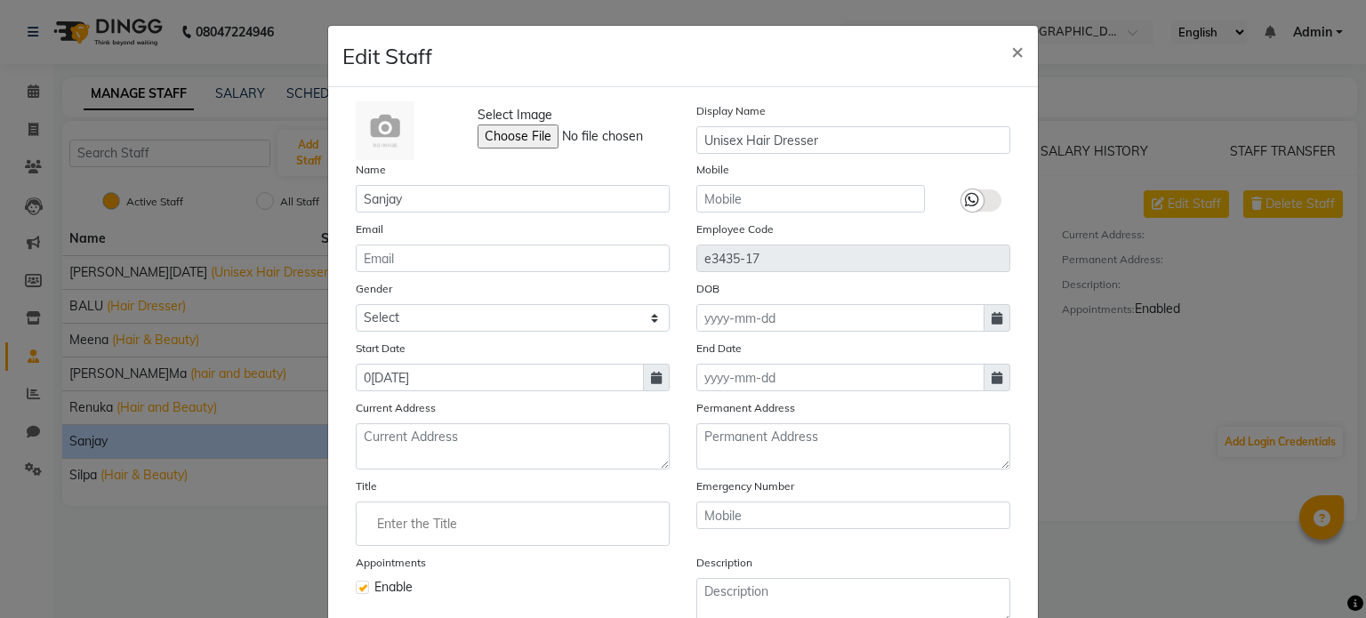
click at [422, 533] on input "Enter the Title" at bounding box center [513, 524] width 298 height 36
paste input "Unisex Hair Dresser"
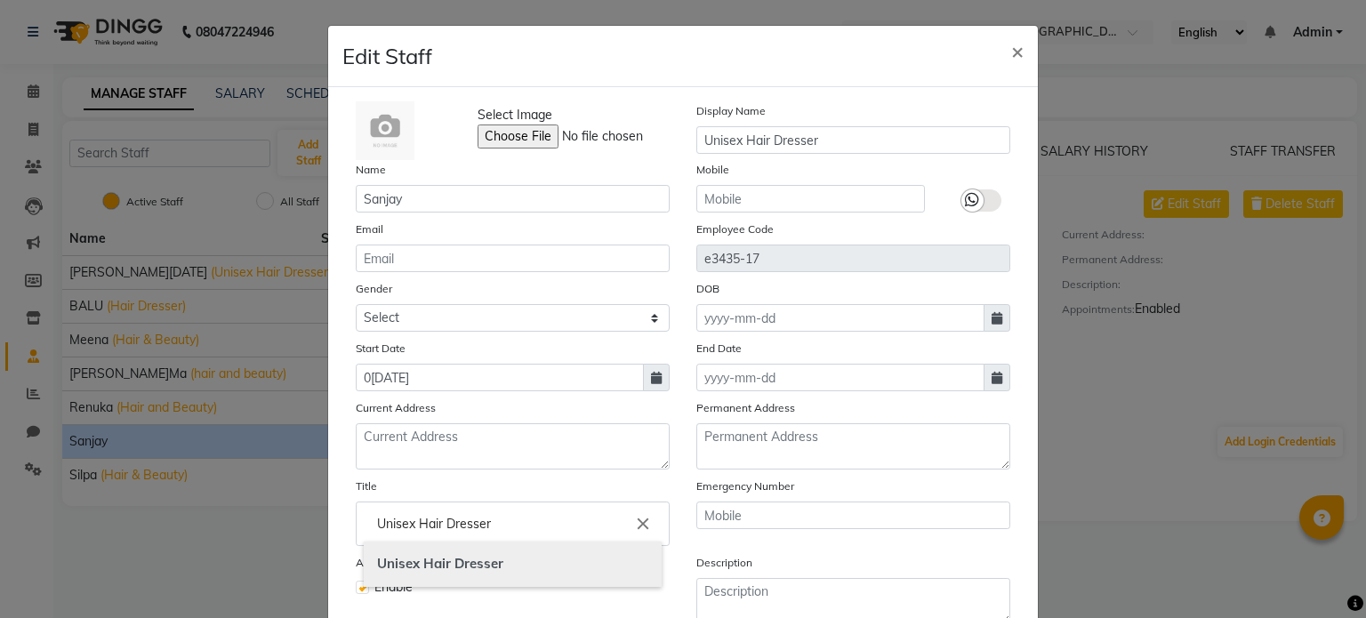
type input "Unisex Hair Dresser"
click at [521, 569] on link "Unisex Hair Dresser" at bounding box center [513, 564] width 298 height 45
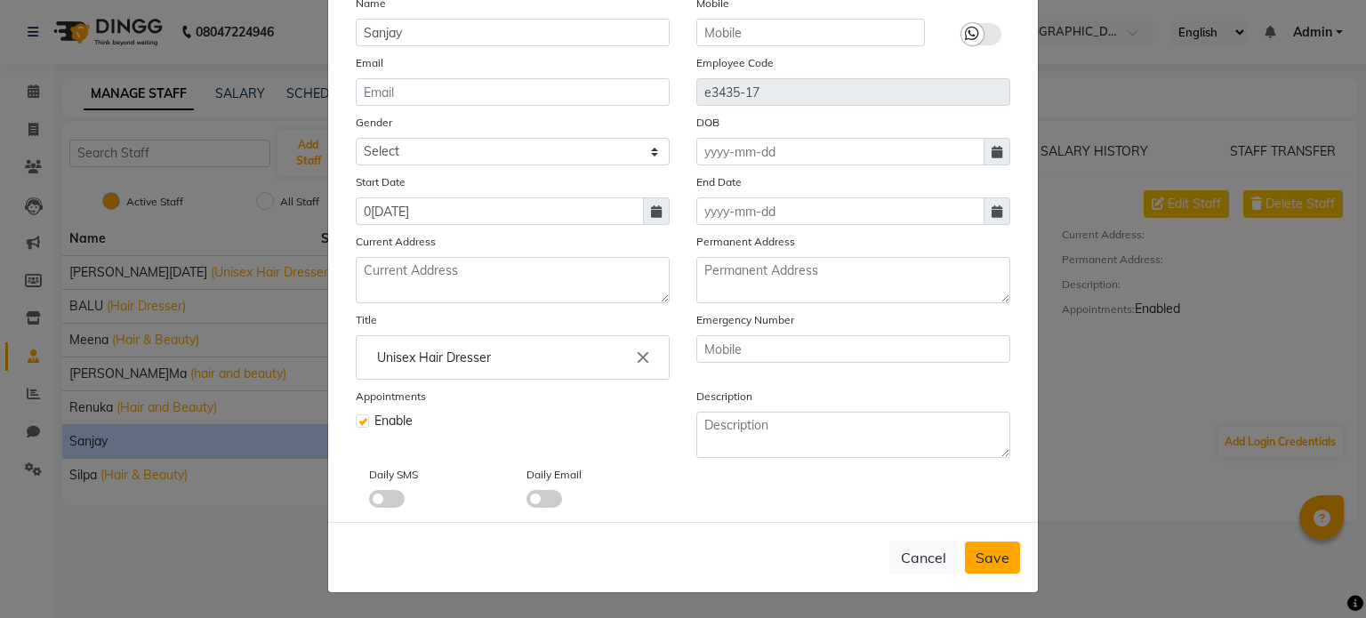
click at [976, 558] on span "Save" at bounding box center [993, 558] width 34 height 18
select select
checkbox input "false"
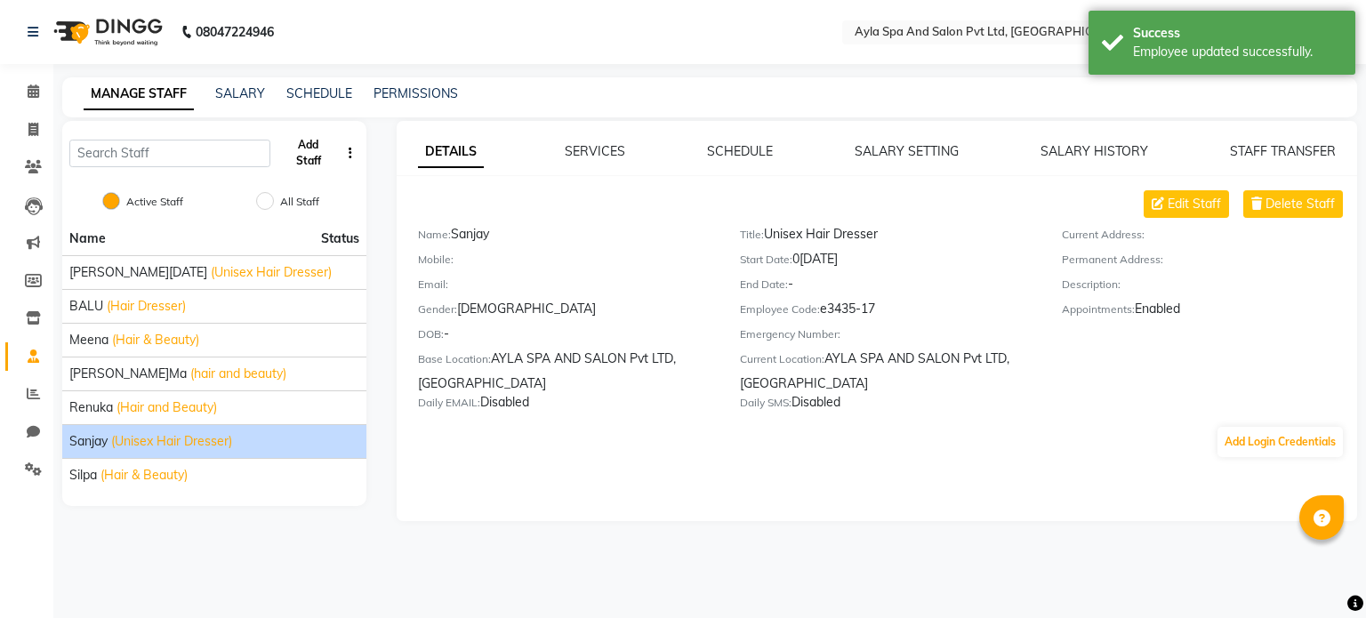
click at [309, 161] on button "Add Staff" at bounding box center [308, 153] width 62 height 46
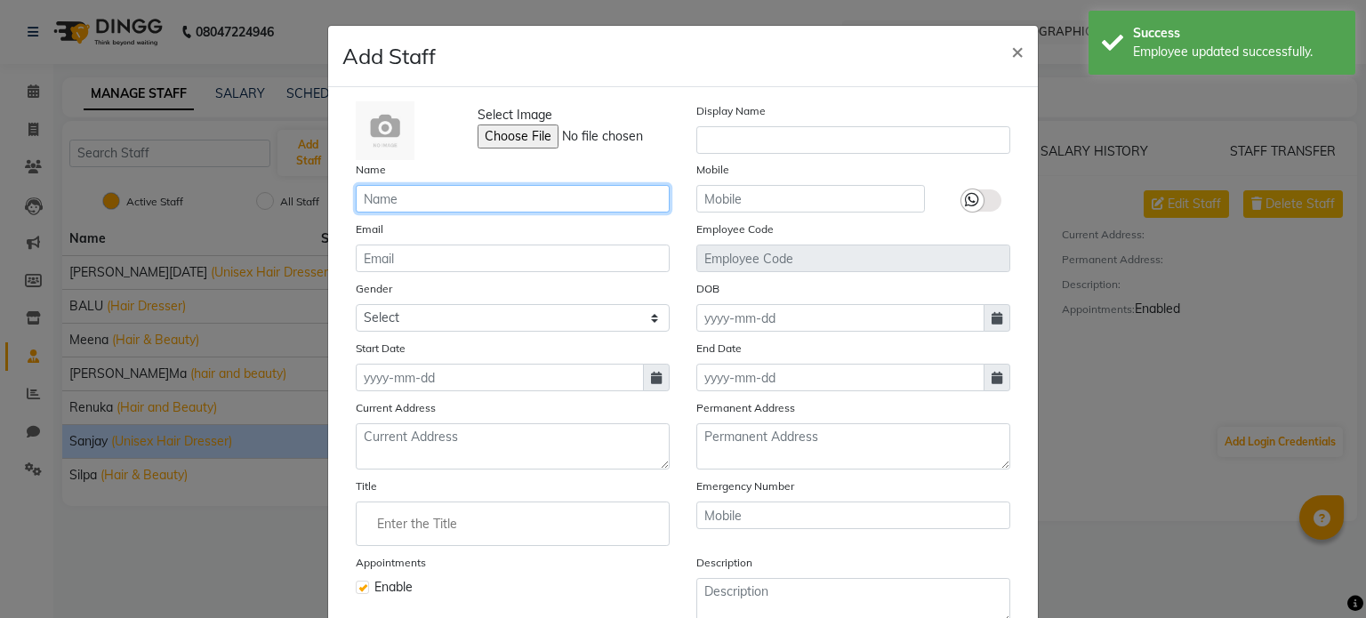
click at [490, 197] on input "text" at bounding box center [513, 199] width 314 height 28
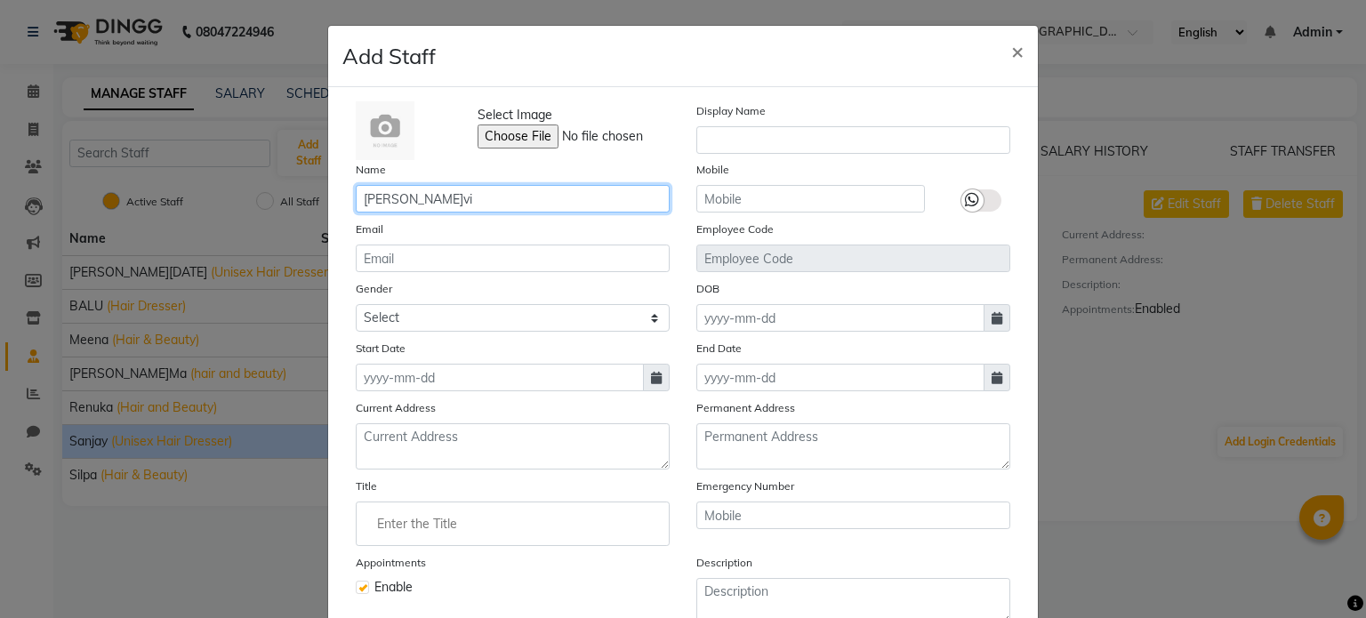
type input "[PERSON_NAME]vi"
click at [651, 381] on icon at bounding box center [656, 378] width 11 height 12
select select "9"
select select "2025"
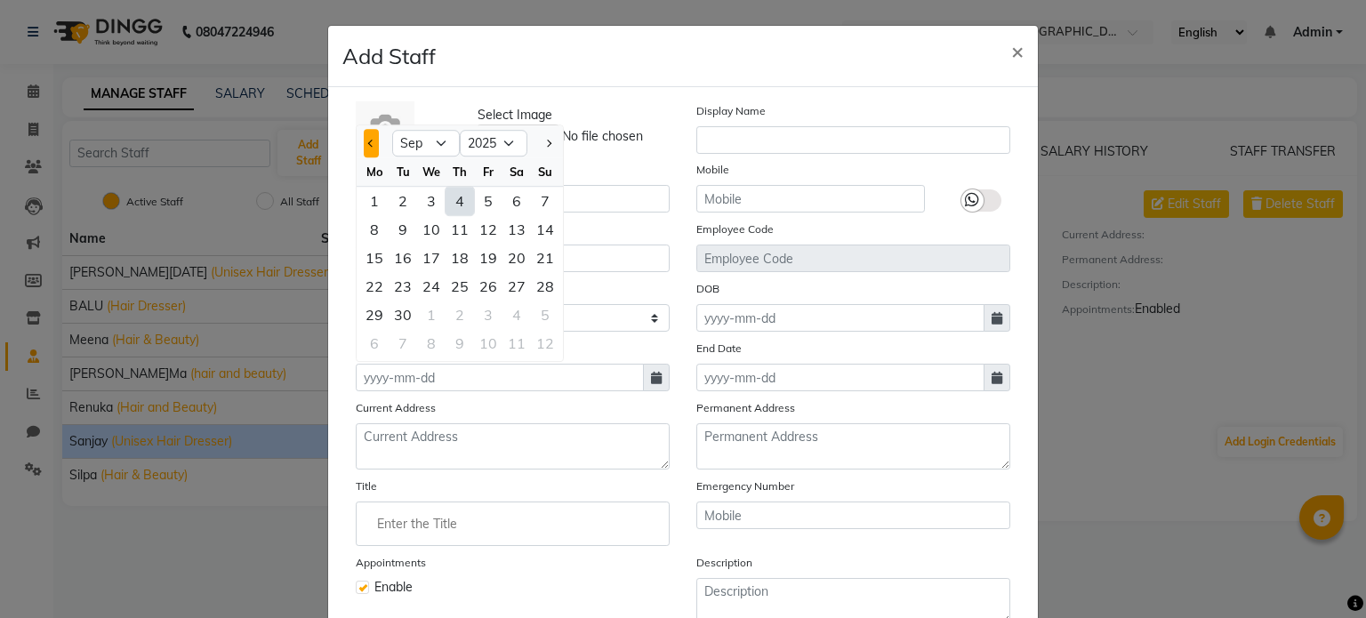
click at [368, 147] on span "Previous month" at bounding box center [371, 143] width 7 height 7
select select "8"
click at [422, 293] on div "20" at bounding box center [431, 286] width 28 height 28
type input "20[DATE]"
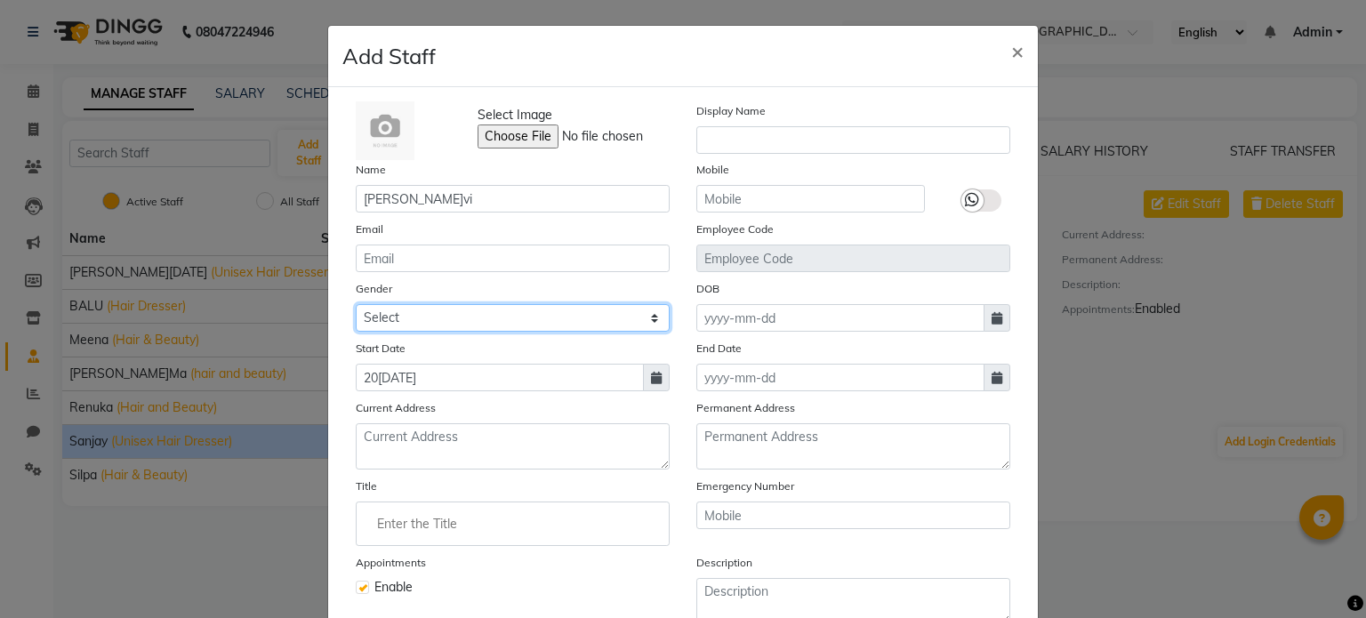
click at [505, 323] on select "Select [DEMOGRAPHIC_DATA] [DEMOGRAPHIC_DATA] Other Prefer Not To Say" at bounding box center [513, 318] width 314 height 28
select select "[DEMOGRAPHIC_DATA]"
click at [356, 307] on select "Select [DEMOGRAPHIC_DATA] [DEMOGRAPHIC_DATA] Other Prefer Not To Say" at bounding box center [513, 318] width 314 height 28
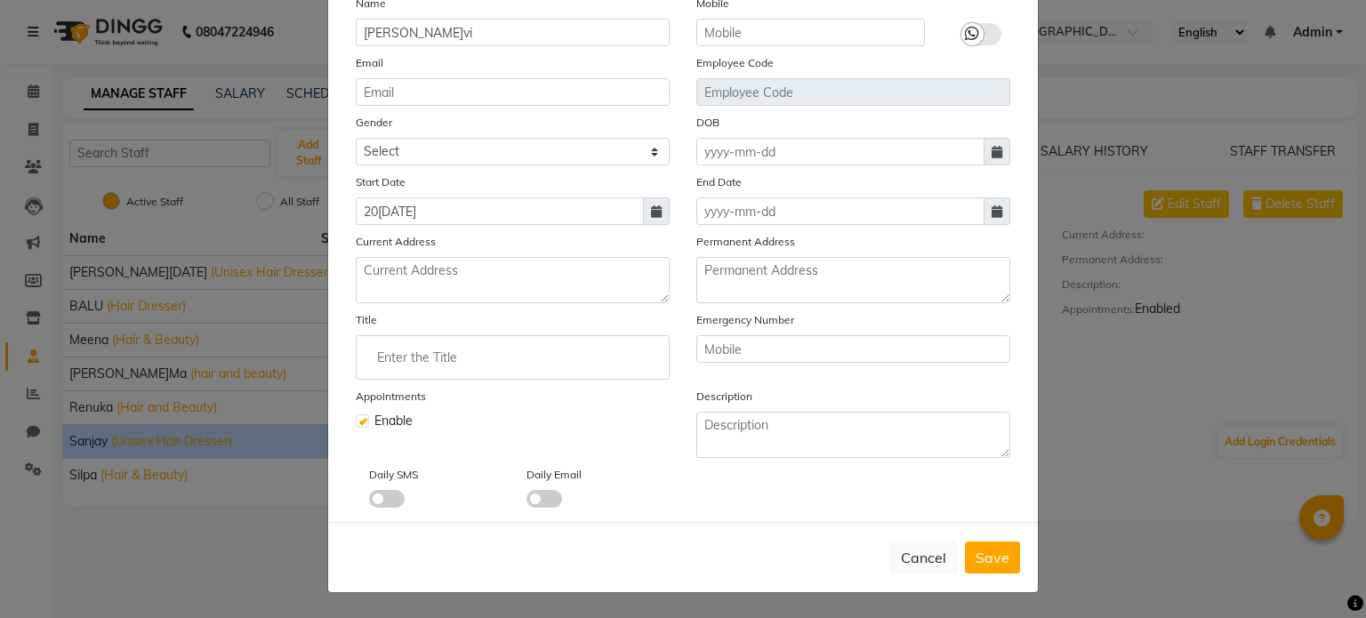
click at [512, 341] on input "Enter the Title" at bounding box center [513, 358] width 298 height 36
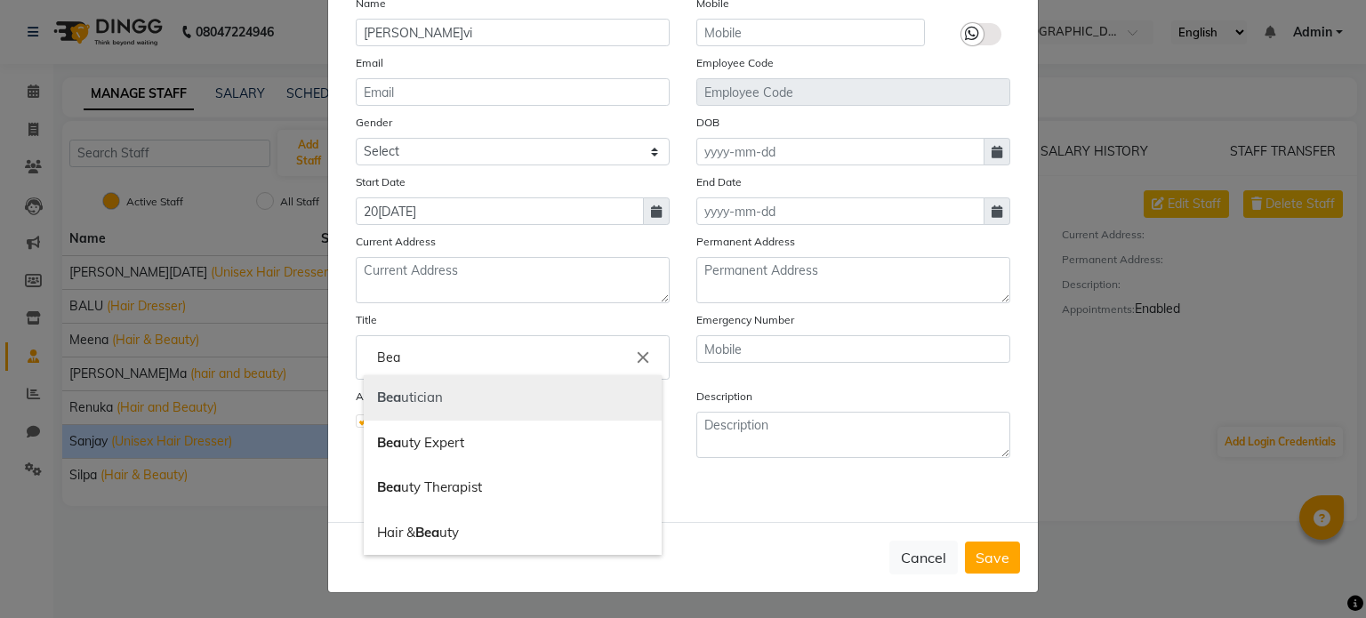
click at [438, 408] on link "Bea utician" at bounding box center [513, 397] width 298 height 45
type input "Beautician"
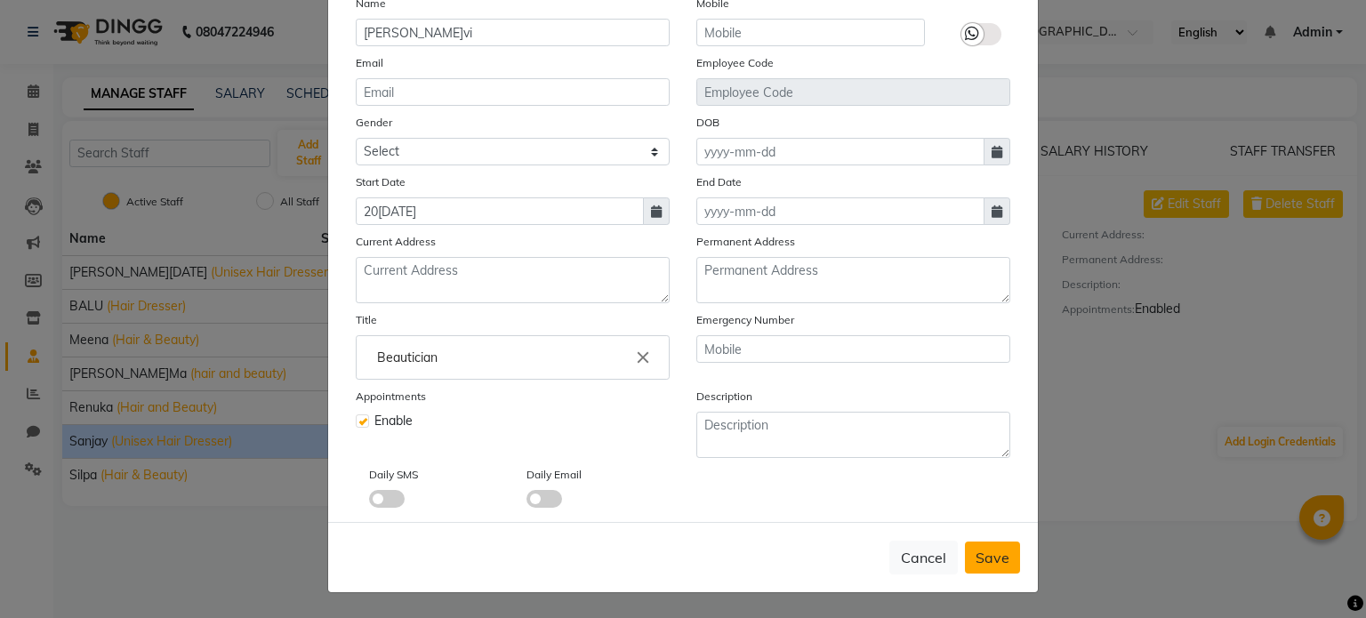
click at [976, 561] on span "Save" at bounding box center [993, 558] width 34 height 18
select select
checkbox input "false"
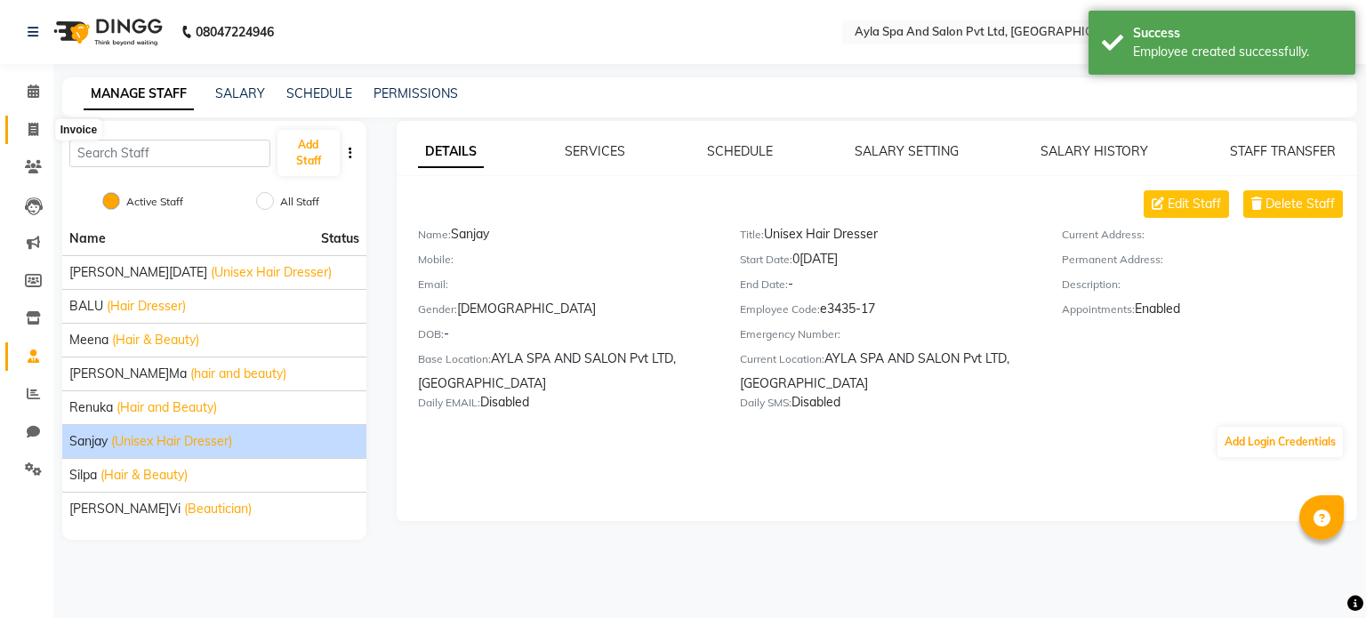
click at [36, 137] on span at bounding box center [33, 130] width 31 height 20
select select "7756"
select select "service"
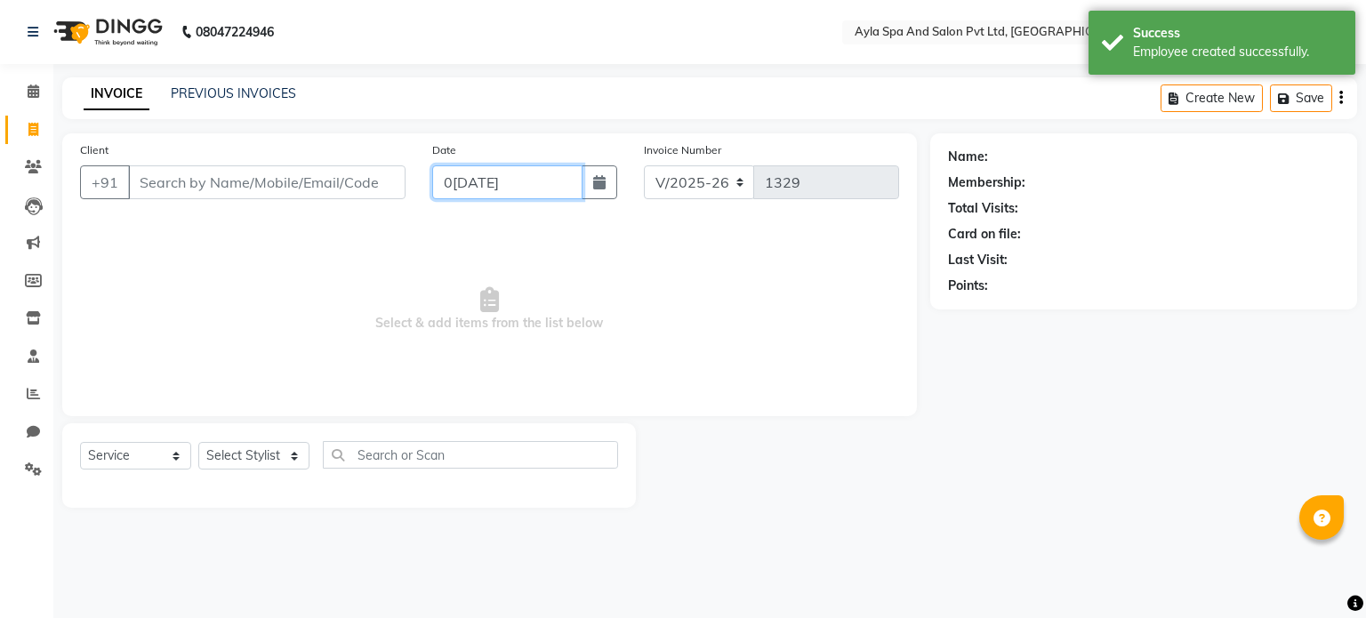
click at [480, 176] on input "0[DATE]" at bounding box center [507, 182] width 150 height 34
select select "9"
select select "2025"
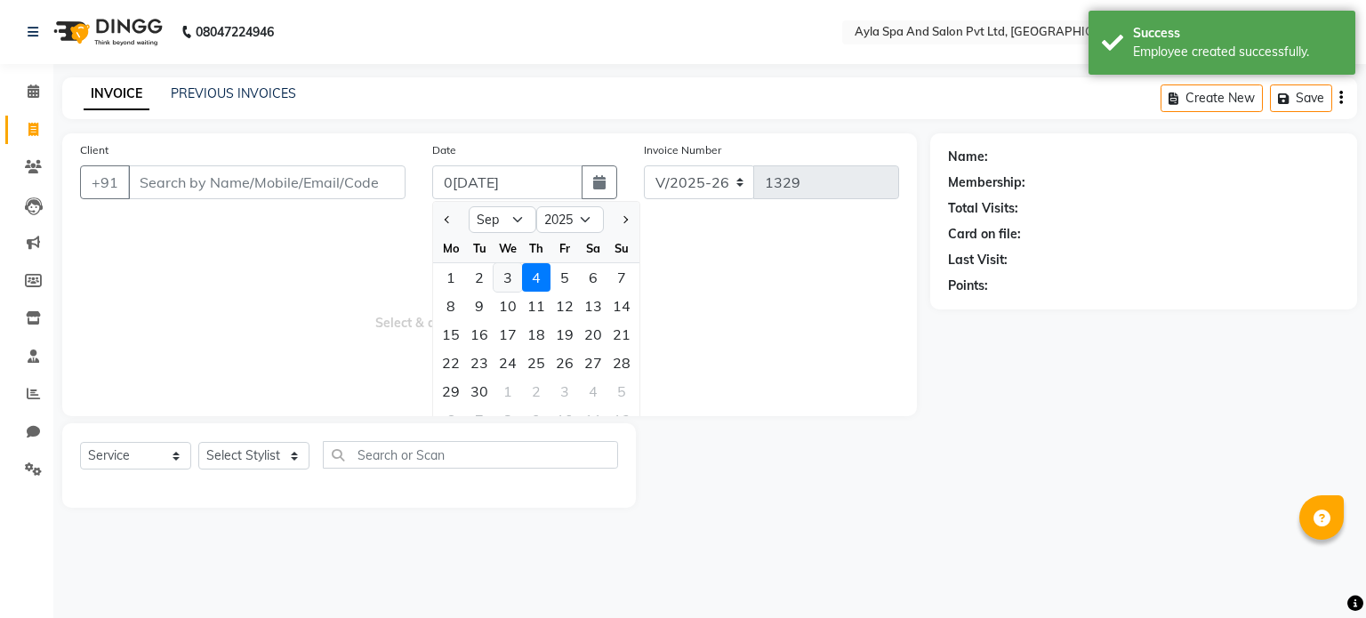
click at [509, 277] on div "3" at bounding box center [508, 277] width 28 height 28
type input "03[DATE]"
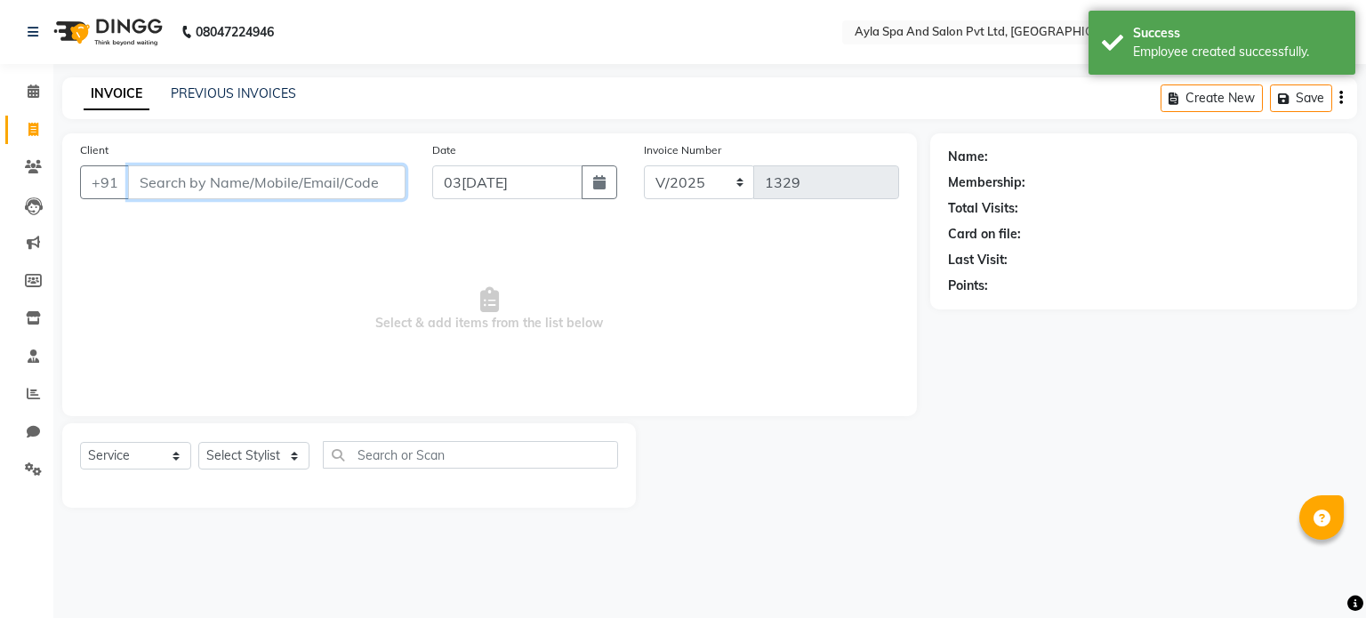
click at [302, 181] on input "Client" at bounding box center [266, 182] width 277 height 34
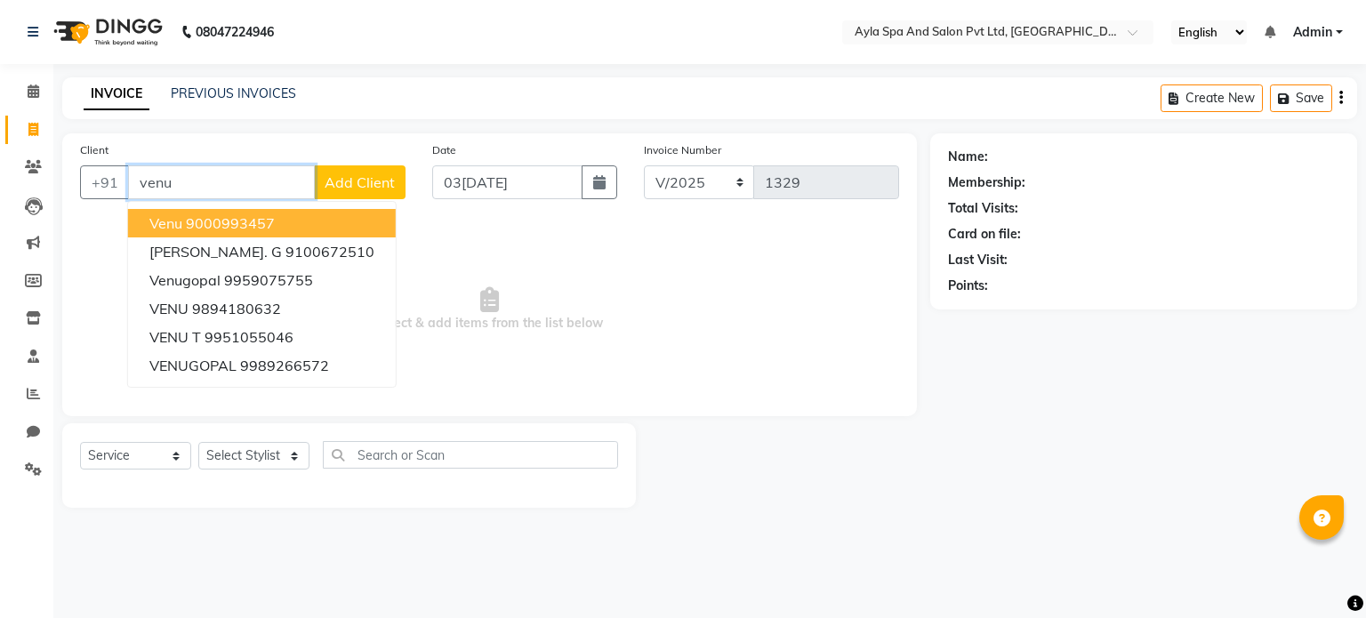
drag, startPoint x: 206, startPoint y: 184, endPoint x: 128, endPoint y: 177, distance: 78.6
click at [128, 177] on input "venu" at bounding box center [221, 182] width 187 height 34
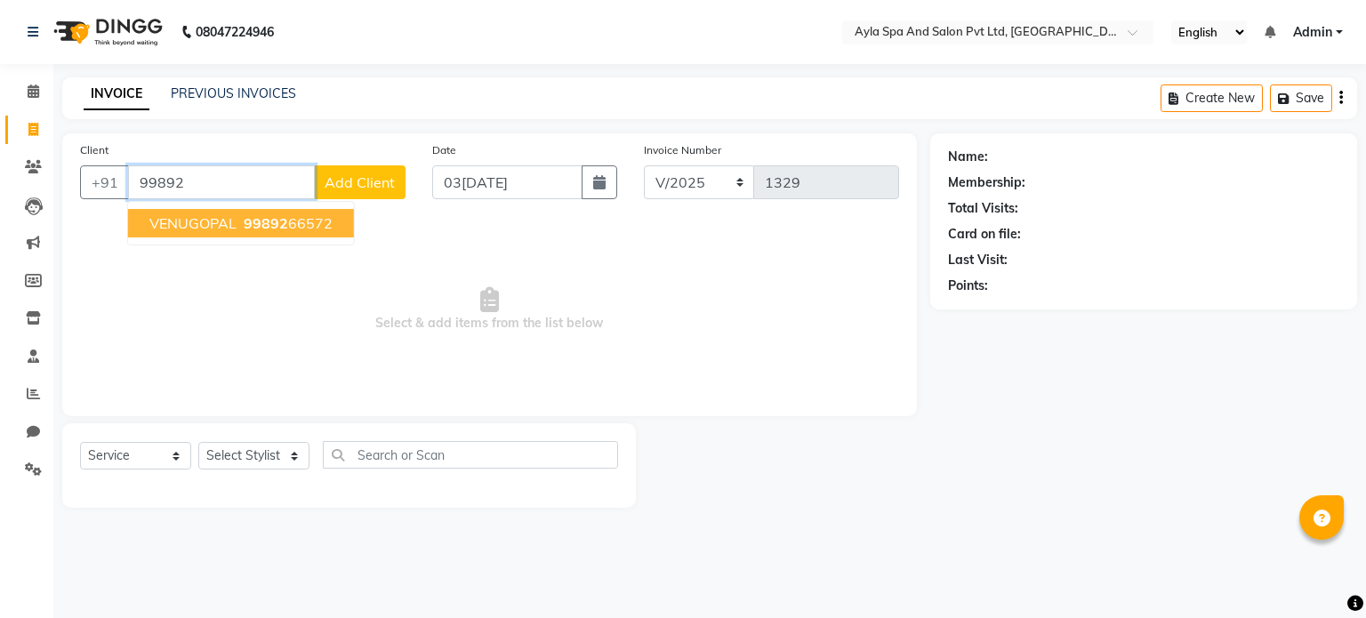
click at [299, 229] on ngb-highlight "99892 66572" at bounding box center [286, 223] width 92 height 18
type input "9989266572"
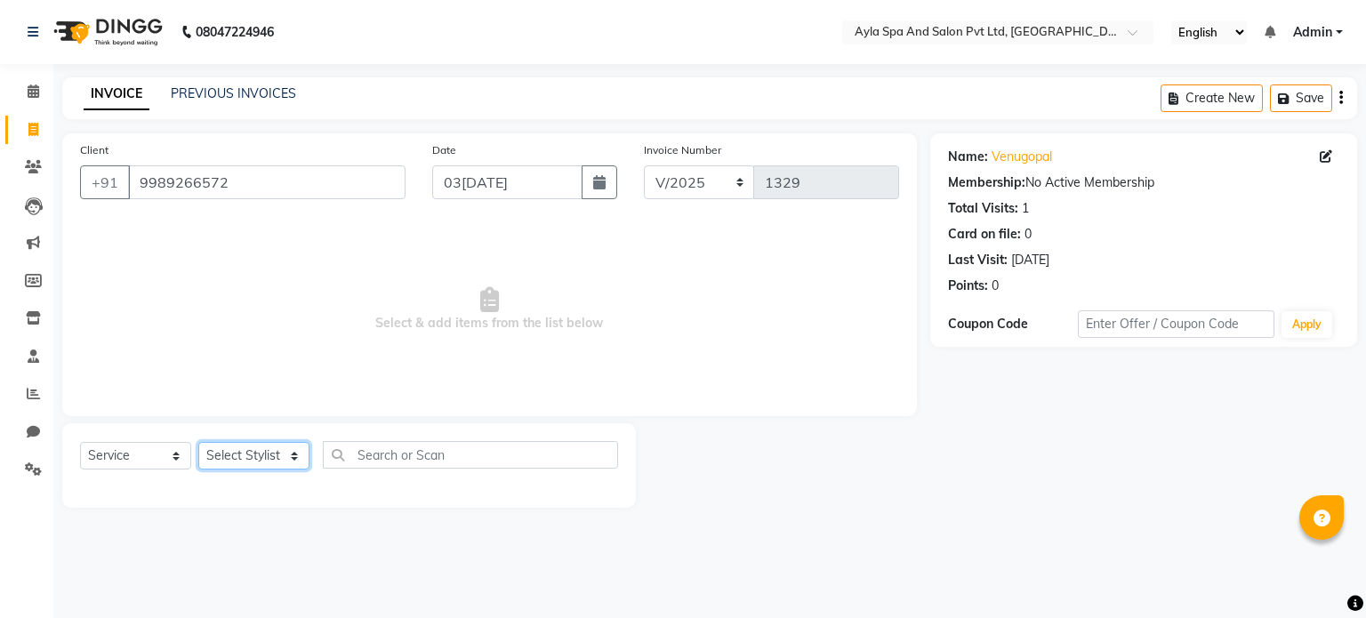
click at [245, 461] on select "Select Stylist [PERSON_NAME][DATE] [PERSON_NAME] [PERSON_NAME] Renuka [PERSON_N…" at bounding box center [253, 456] width 111 height 28
select select "90837"
click at [198, 443] on select "Select Stylist [PERSON_NAME][DATE] [PERSON_NAME] [PERSON_NAME] Renuka [PERSON_N…" at bounding box center [253, 456] width 111 height 28
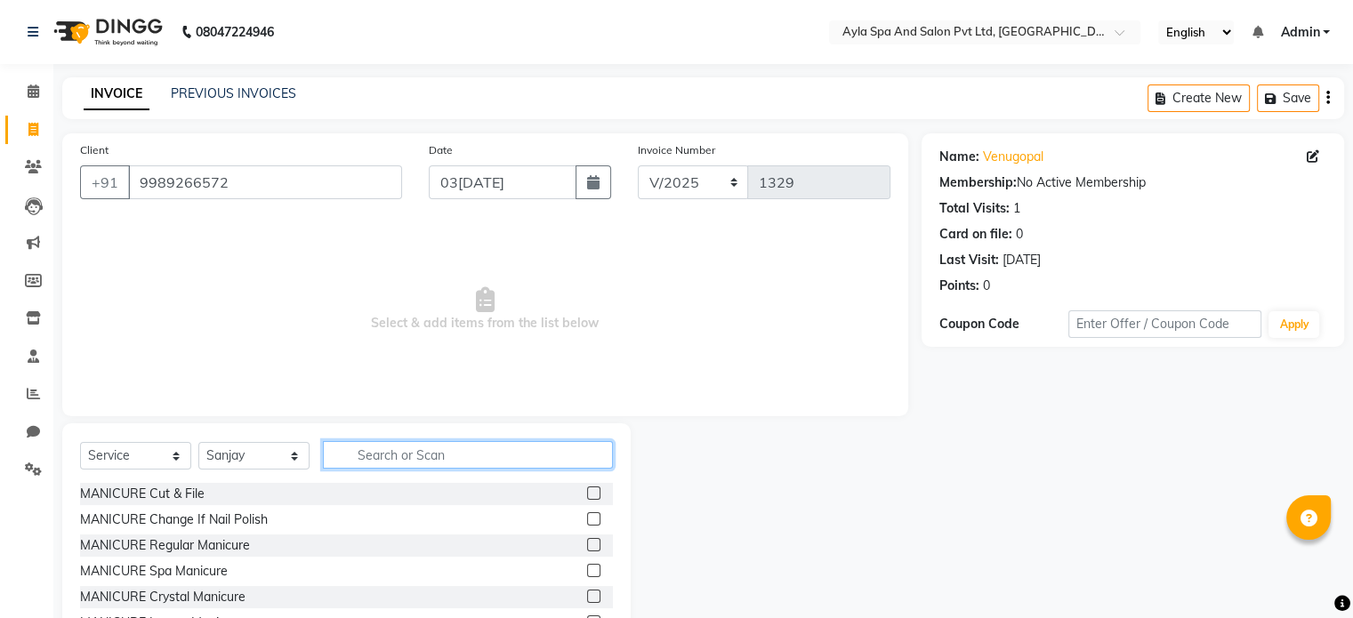
click at [388, 451] on input "text" at bounding box center [468, 455] width 290 height 28
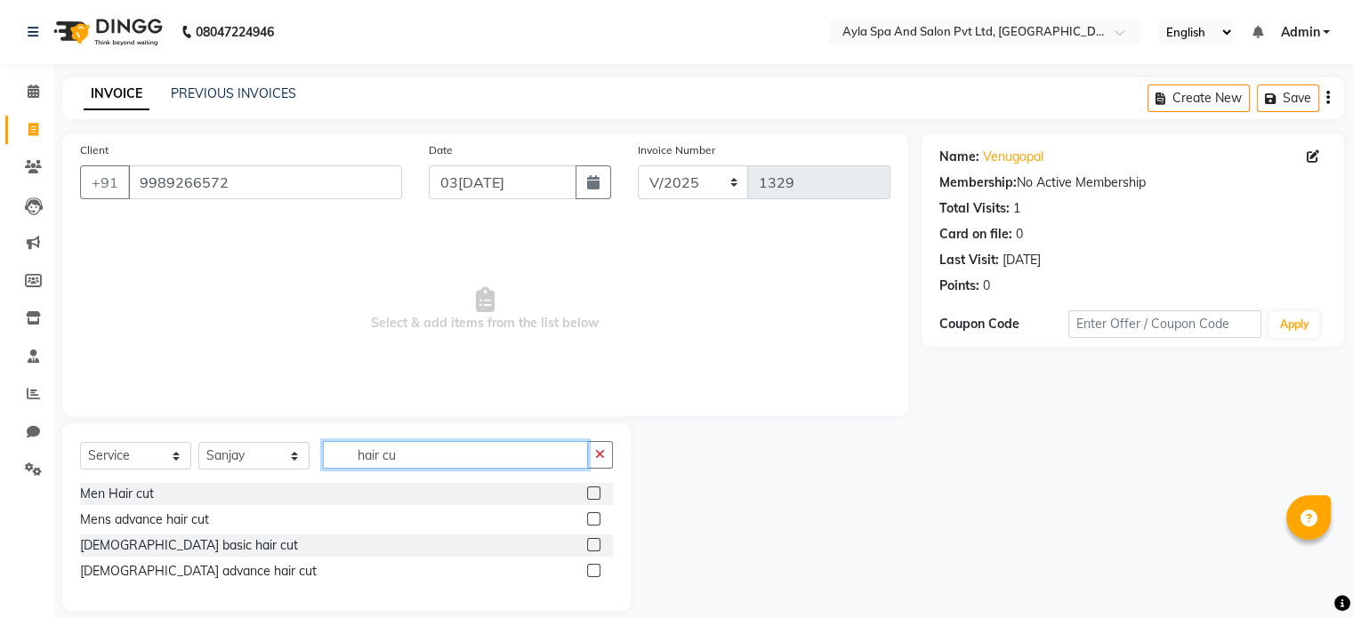
type input "hair cu"
click at [597, 494] on label at bounding box center [593, 492] width 13 height 13
click at [597, 494] on input "checkbox" at bounding box center [593, 494] width 12 height 12
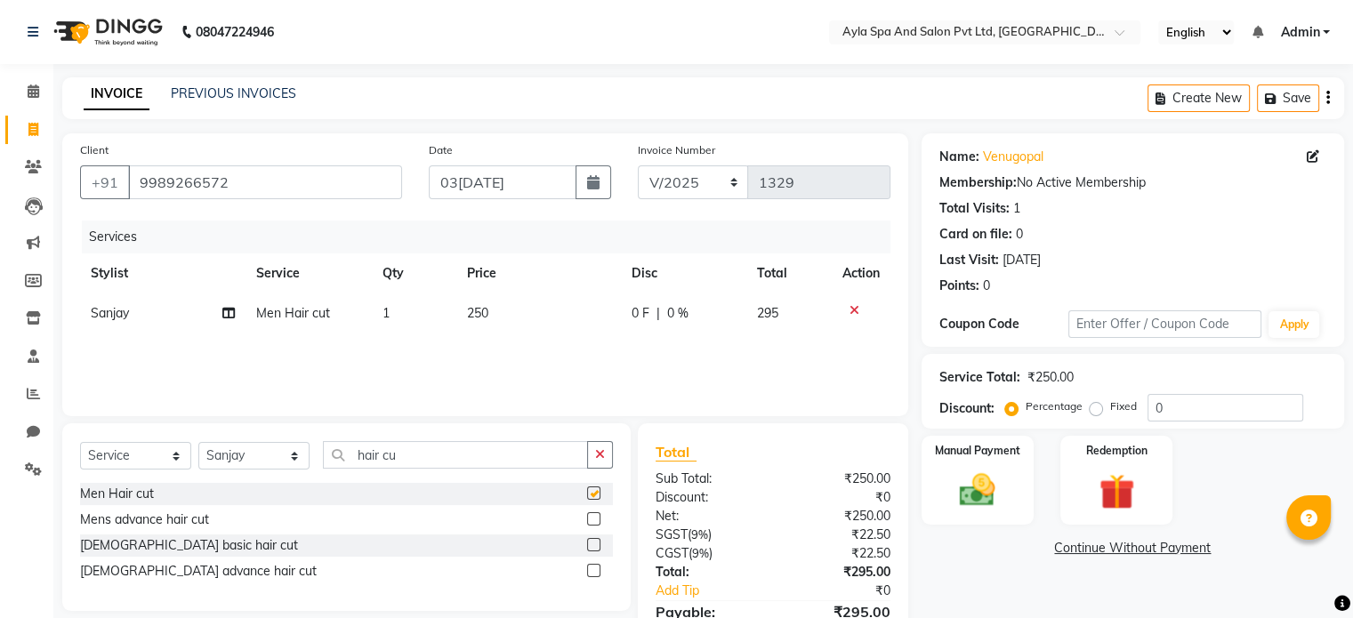
checkbox input "false"
drag, startPoint x: 462, startPoint y: 452, endPoint x: 325, endPoint y: 460, distance: 138.1
click at [325, 460] on input "hair cu" at bounding box center [455, 455] width 265 height 28
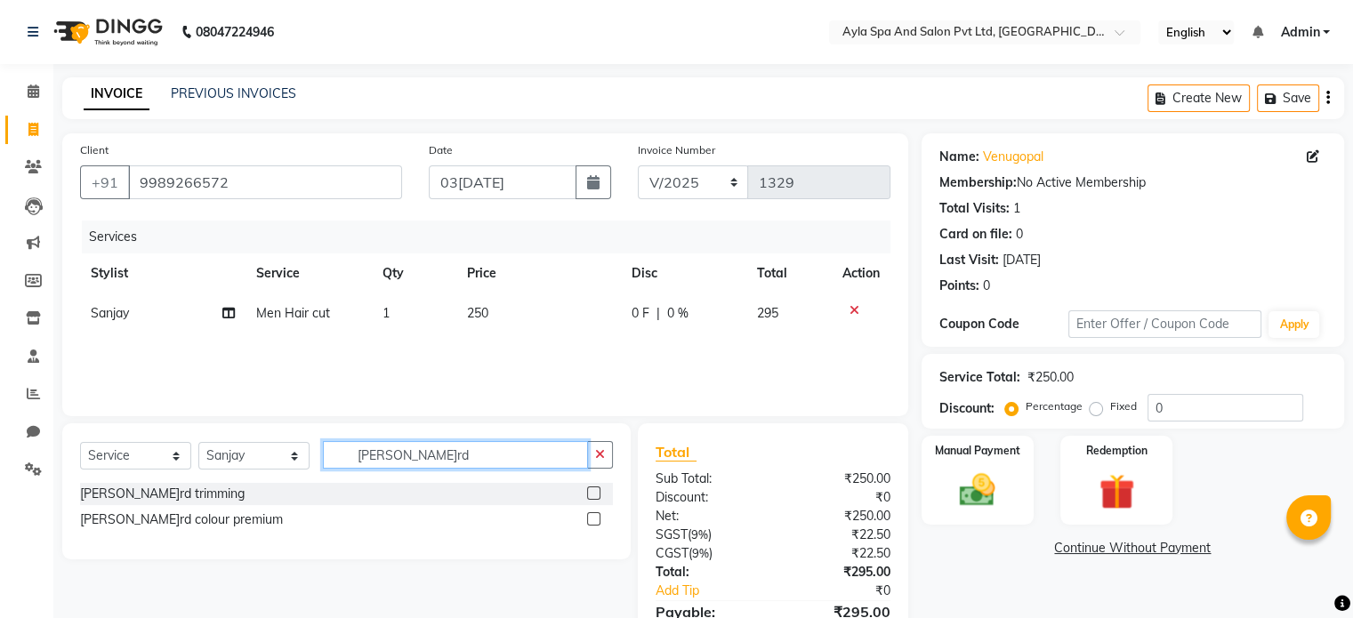
type input "[PERSON_NAME]rd"
click at [590, 487] on label at bounding box center [593, 492] width 13 height 13
click at [590, 488] on input "checkbox" at bounding box center [593, 494] width 12 height 12
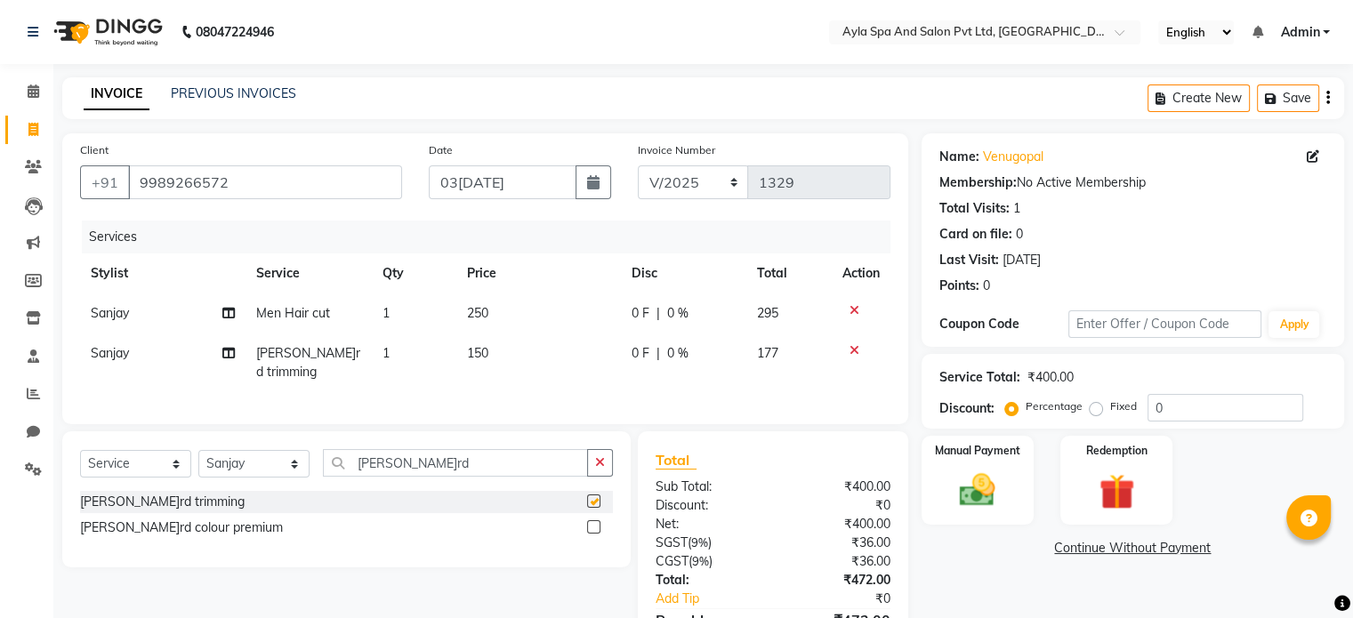
checkbox input "false"
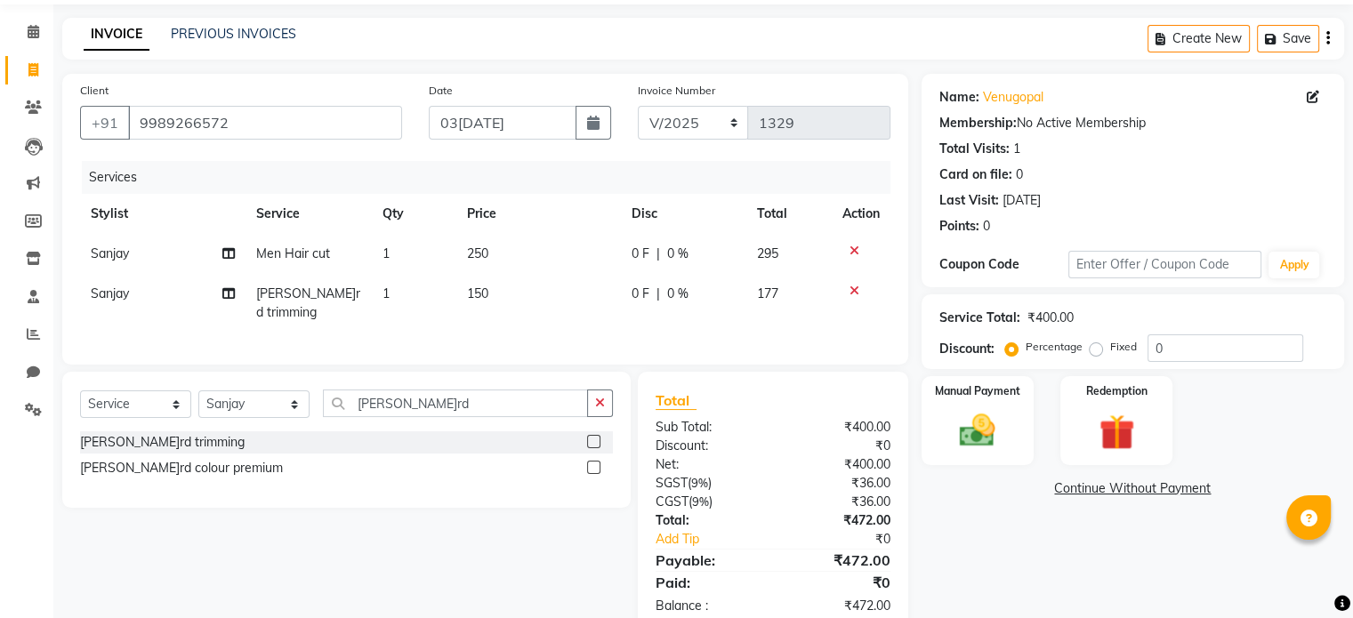
scroll to position [96, 0]
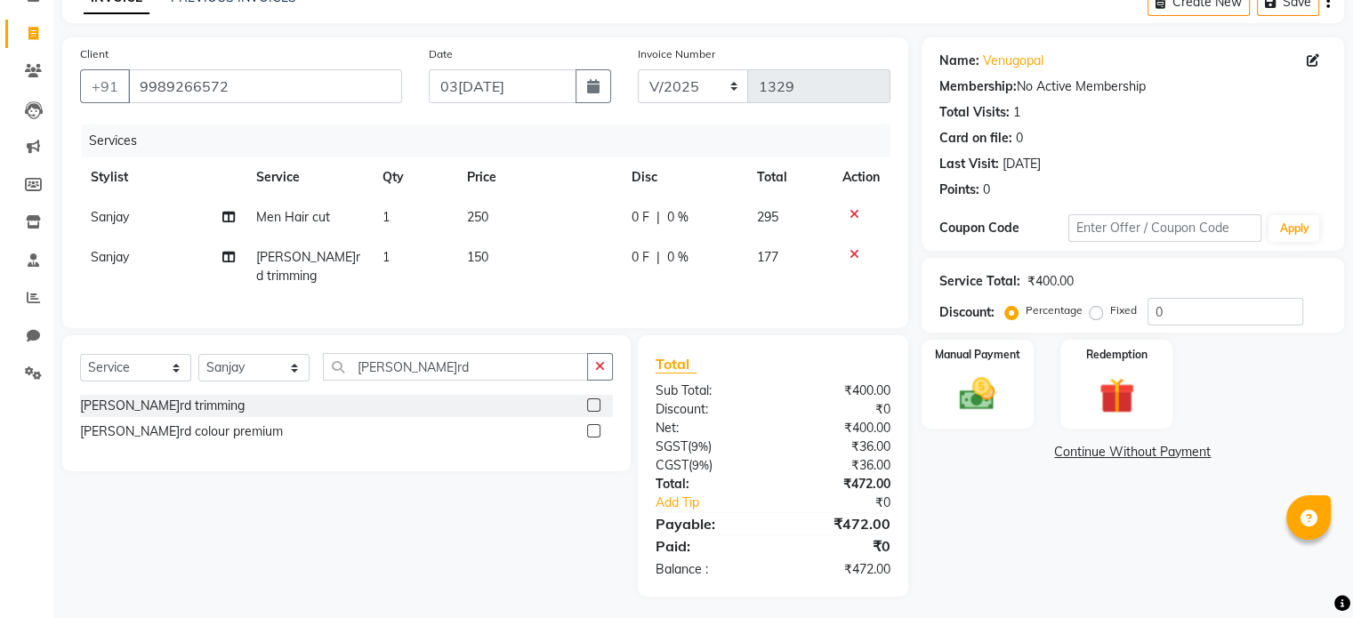
click at [849, 252] on icon at bounding box center [854, 254] width 10 height 12
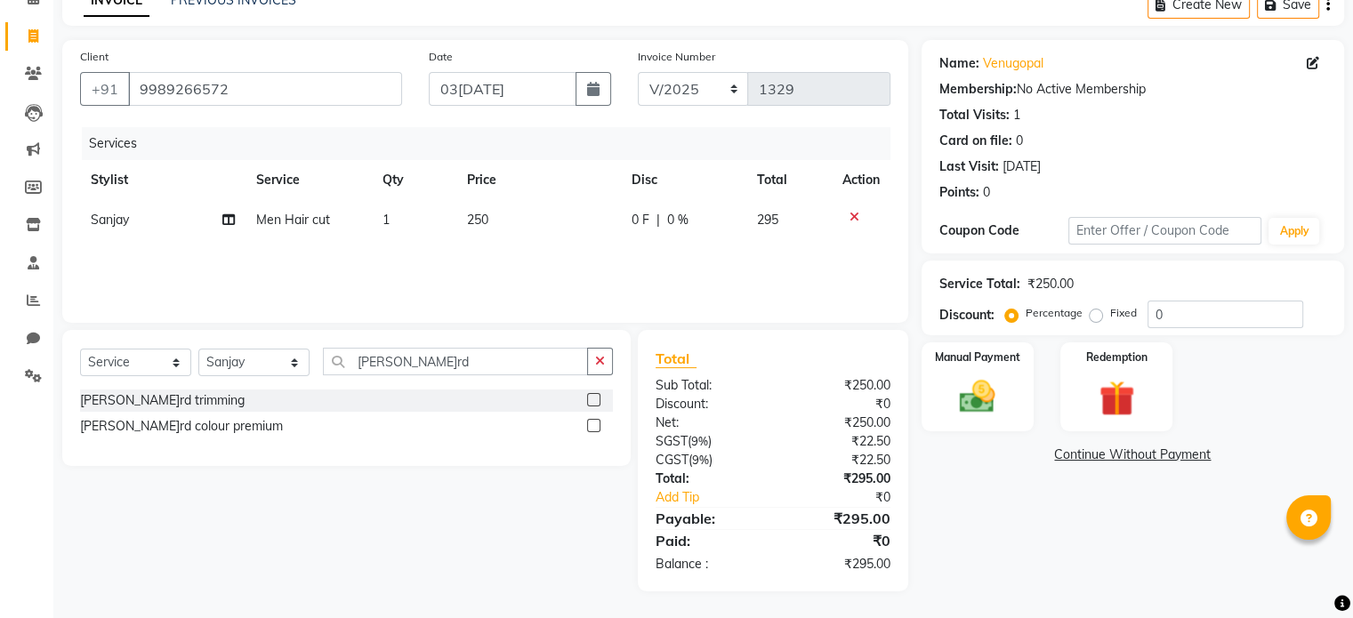
click at [850, 217] on icon at bounding box center [854, 217] width 10 height 12
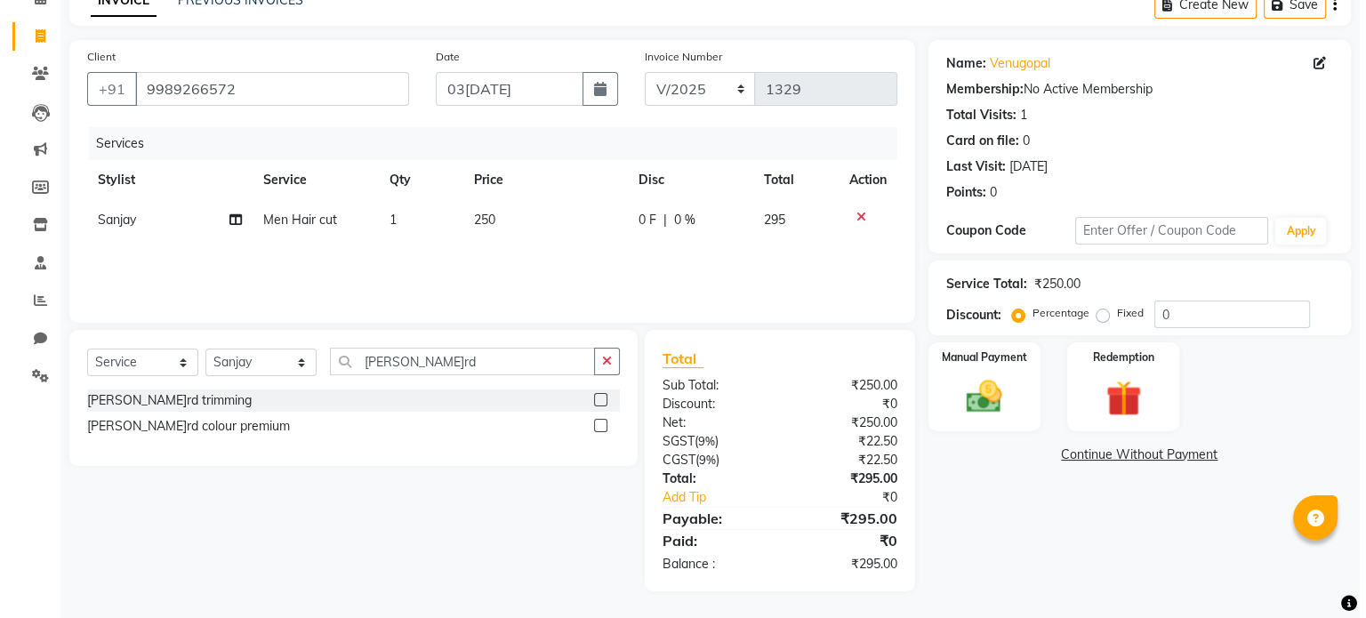
scroll to position [0, 0]
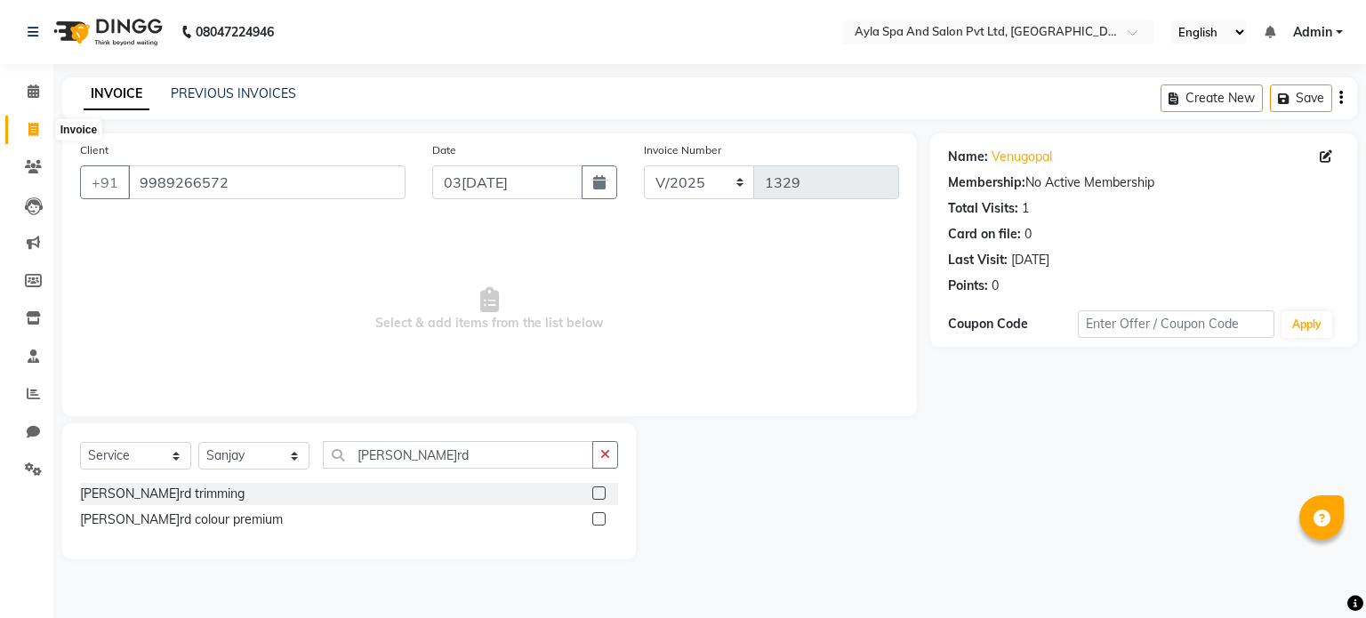
click at [27, 128] on span at bounding box center [33, 130] width 31 height 20
select select "service"
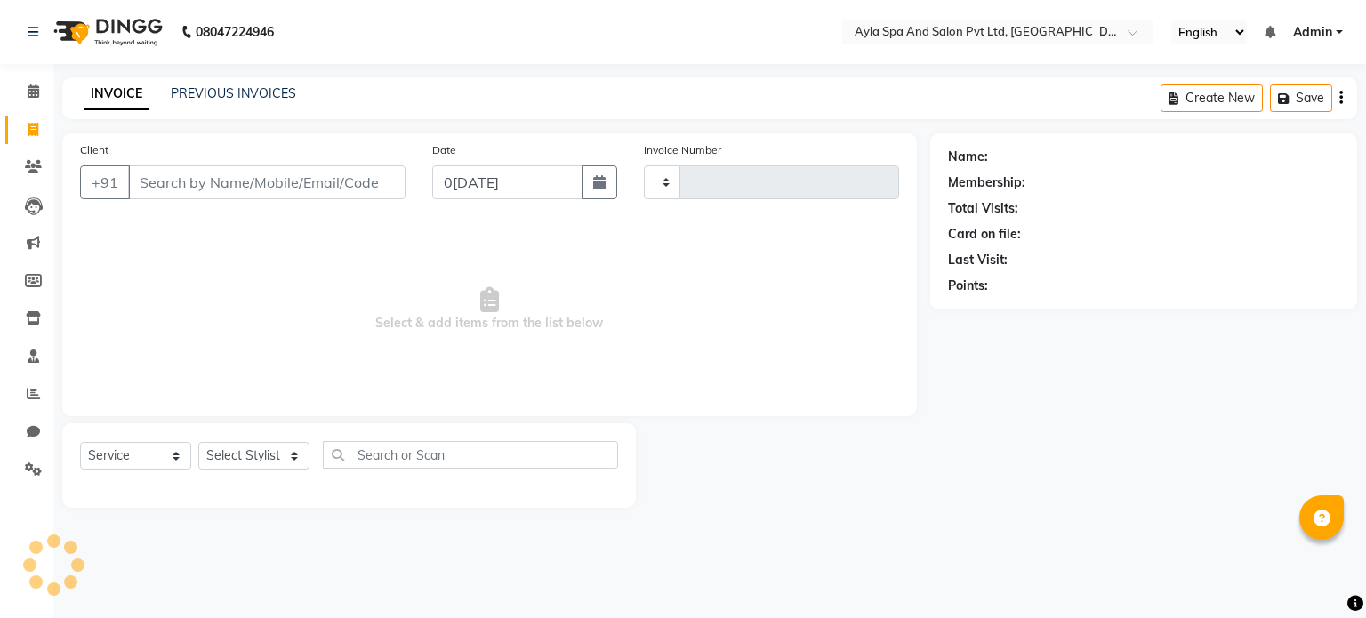
type input "1329"
select select "7756"
